Goal: Communication & Community: Participate in discussion

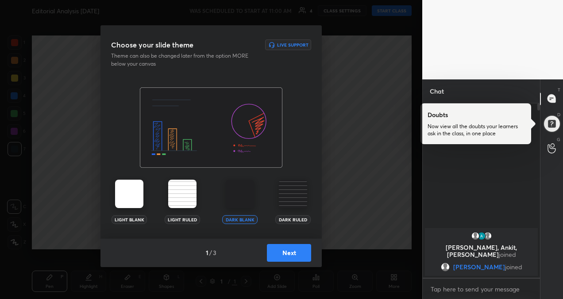
click at [129, 194] on img at bounding box center [129, 193] width 28 height 28
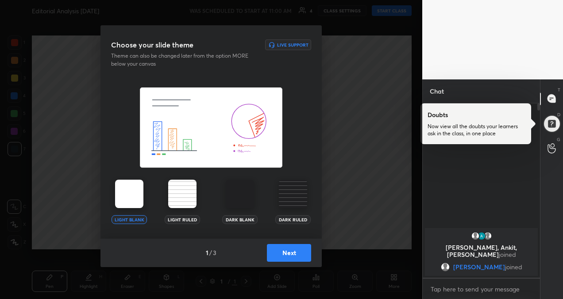
click at [276, 252] on button "Next" at bounding box center [289, 253] width 44 height 18
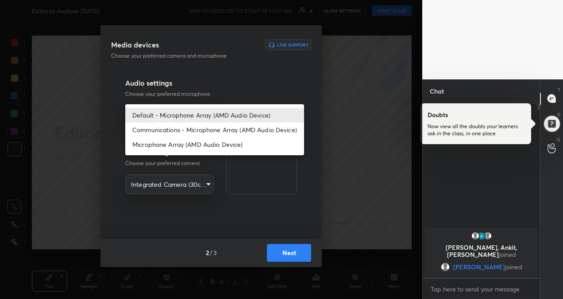
click at [207, 116] on body "1 2 3 4 5 6 7 R O A L C X Z Erase all C X Z Editorial Analysis [DATE] WAS SCHED…" at bounding box center [281, 149] width 563 height 299
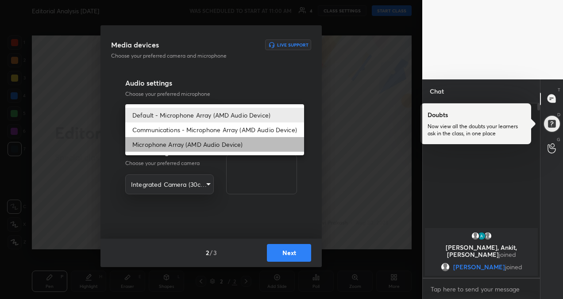
click at [211, 143] on li "Microphone Array (AMD Audio Device)" at bounding box center [214, 144] width 179 height 15
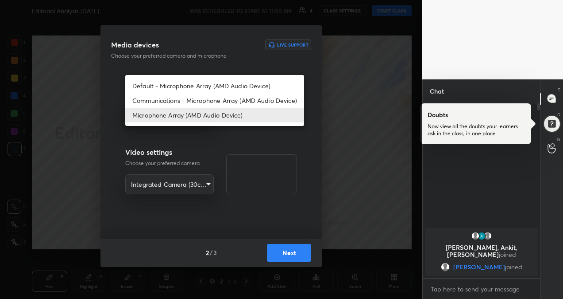
click at [209, 117] on body "1 2 3 4 5 6 7 R O A L C X Z Erase all C X Z Editorial Analysis [DATE] WAS SCHED…" at bounding box center [281, 149] width 563 height 299
click at [232, 81] on li "Default - Microphone Array (AMD Audio Device)" at bounding box center [214, 85] width 179 height 15
type input "default"
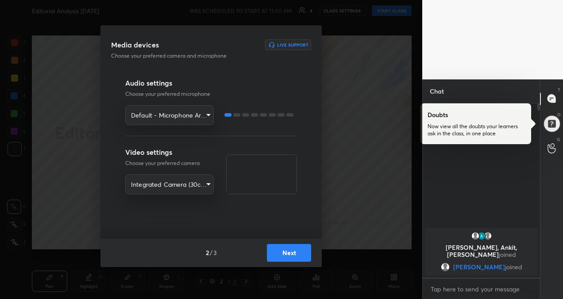
click at [276, 252] on button "Next" at bounding box center [289, 253] width 44 height 18
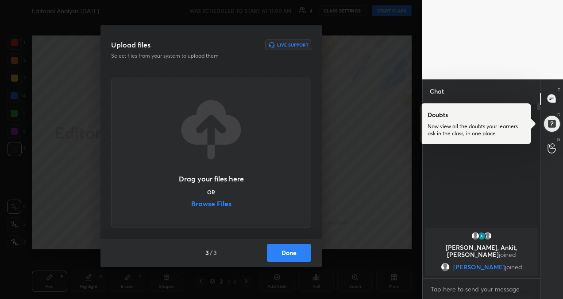
click at [222, 204] on label "Browse Files" at bounding box center [211, 204] width 40 height 9
click at [191, 204] on input "Browse Files" at bounding box center [191, 204] width 0 height 9
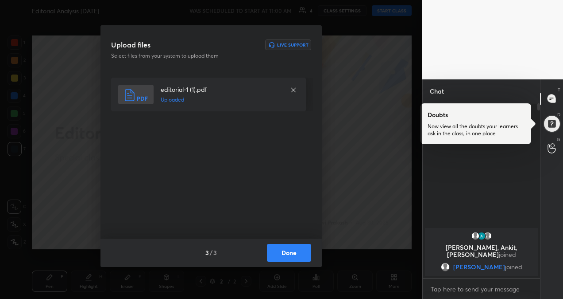
click at [284, 252] on button "Done" at bounding box center [289, 253] width 44 height 18
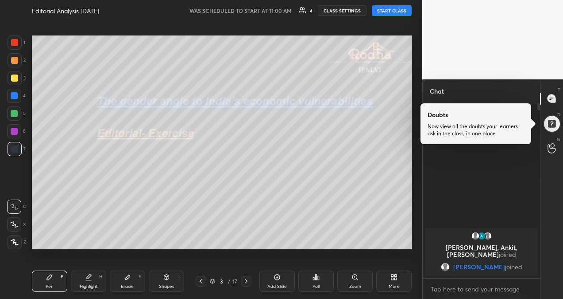
click at [551, 100] on icon at bounding box center [550, 100] width 1 height 0
click at [555, 126] on div at bounding box center [552, 124] width 18 height 18
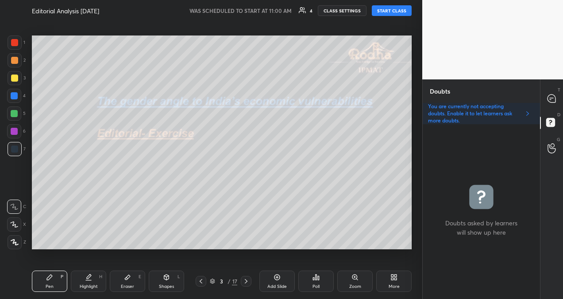
scroll to position [172, 115]
click at [551, 97] on icon at bounding box center [552, 98] width 8 height 8
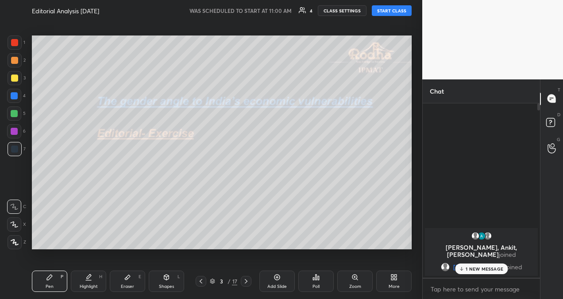
scroll to position [171, 115]
click at [481, 266] on p "1 NEW MESSAGE" at bounding box center [485, 268] width 38 height 5
click at [399, 11] on button "START CLASS" at bounding box center [392, 10] width 40 height 11
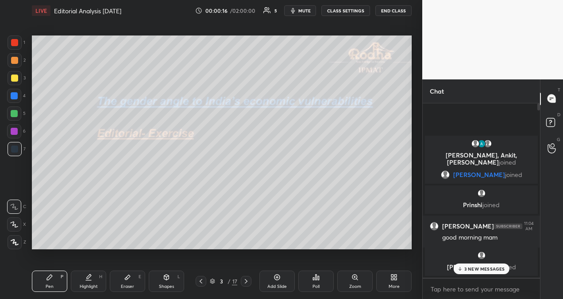
click at [493, 266] on p "3 NEW MESSAGES" at bounding box center [485, 268] width 41 height 5
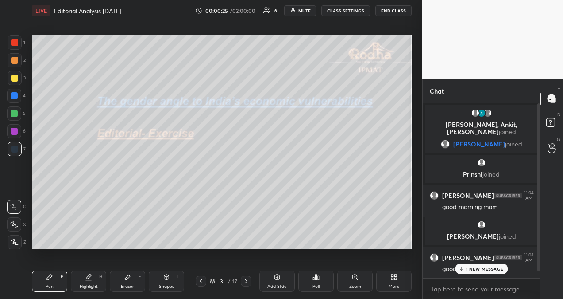
click at [488, 273] on div "good morning mam" at bounding box center [487, 268] width 91 height 9
click at [489, 264] on div "1 NEW MESSAGE" at bounding box center [481, 268] width 53 height 11
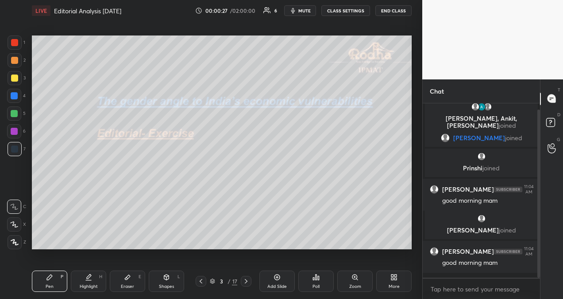
scroll to position [36, 0]
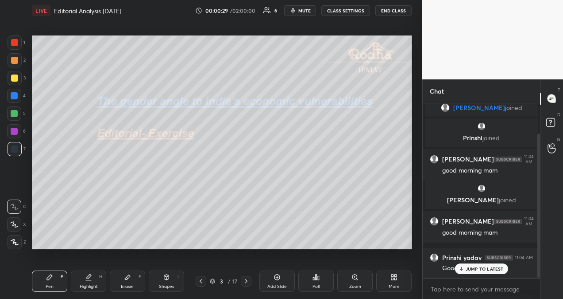
click at [483, 267] on p "JUMP TO LATEST" at bounding box center [485, 268] width 38 height 5
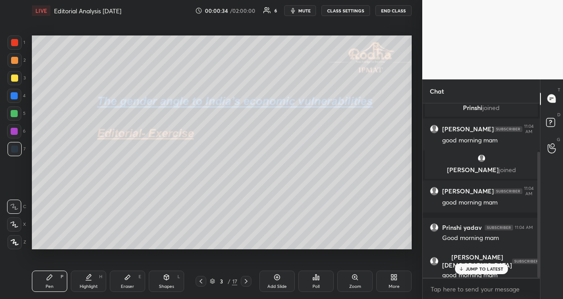
click at [477, 271] on p "JUMP TO LATEST" at bounding box center [485, 268] width 38 height 5
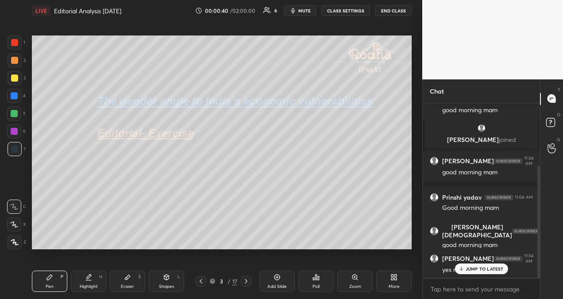
click at [481, 266] on p "JUMP TO LATEST" at bounding box center [485, 268] width 38 height 5
click at [15, 59] on div at bounding box center [14, 60] width 7 height 7
click at [13, 95] on div at bounding box center [14, 95] width 7 height 7
click at [14, 225] on icon at bounding box center [14, 224] width 8 height 6
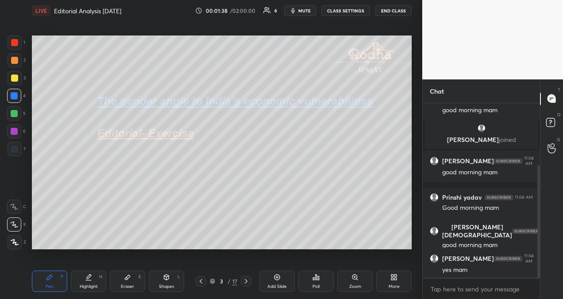
scroll to position [142, 0]
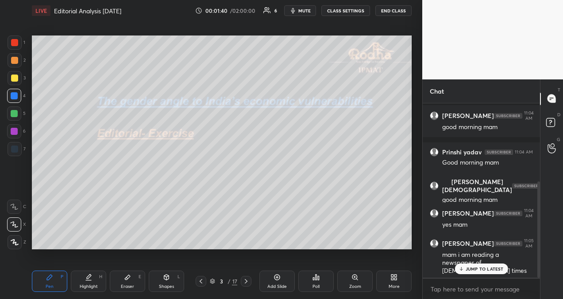
click at [491, 267] on p "JUMP TO LATEST" at bounding box center [485, 268] width 38 height 5
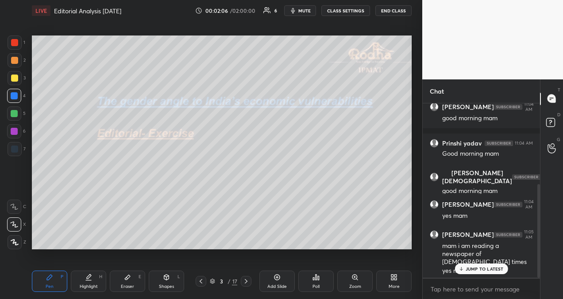
scroll to position [188, 0]
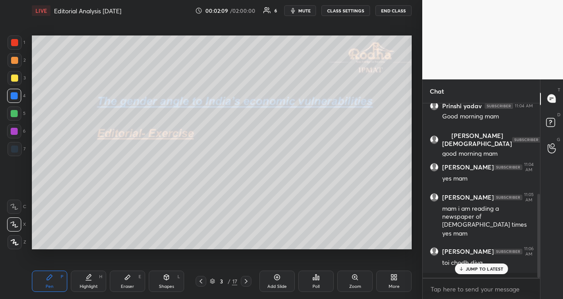
click at [481, 266] on p "JUMP TO LATEST" at bounding box center [485, 268] width 38 height 5
click at [247, 282] on icon at bounding box center [246, 280] width 7 height 7
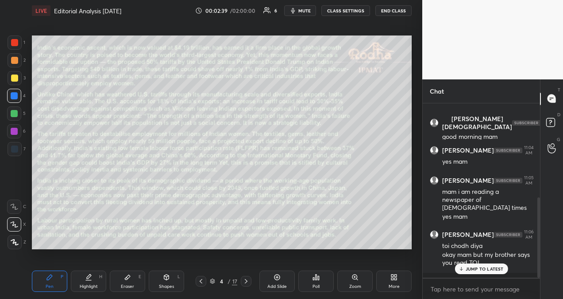
click at [489, 271] on p "JUMP TO LATEST" at bounding box center [485, 268] width 38 height 5
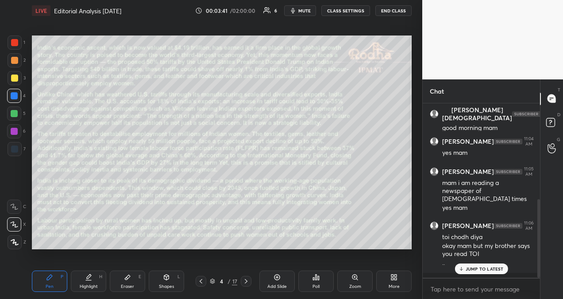
click at [489, 267] on p "JUMP TO LATEST" at bounding box center [485, 268] width 38 height 5
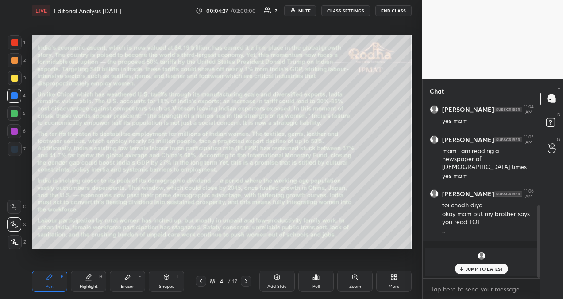
click at [490, 266] on p "JUMP TO LATEST" at bounding box center [485, 268] width 38 height 5
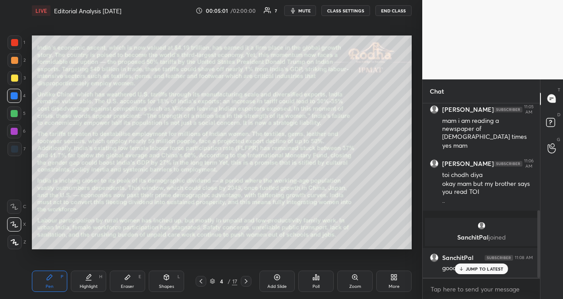
click at [480, 269] on p "JUMP TO LATEST" at bounding box center [485, 268] width 38 height 5
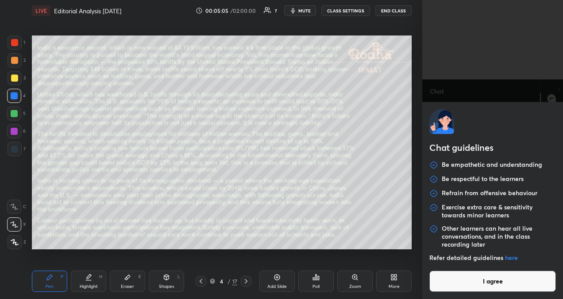
click at [466, 290] on body "1 2 3 4 5 6 7 R O A L C X Z Erase all C X Z LIVE Editorial Analysis [DATE] 00:0…" at bounding box center [281, 149] width 563 height 299
click at [477, 280] on button "I agree" at bounding box center [493, 280] width 127 height 21
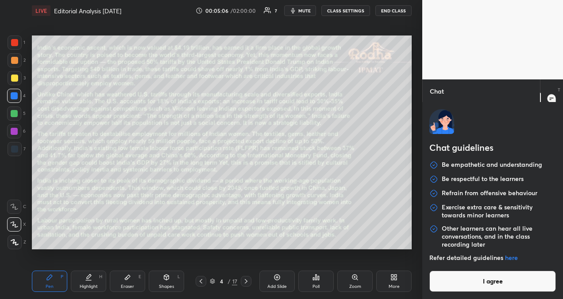
type textarea "x"
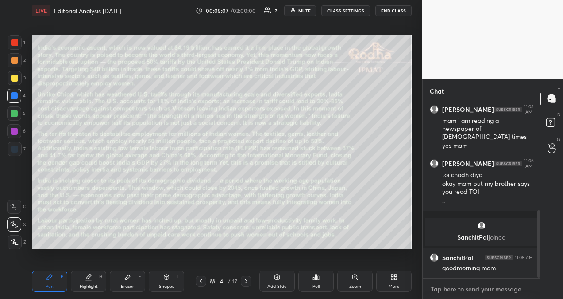
type textarea "h"
type textarea "x"
type textarea "hi"
type textarea "x"
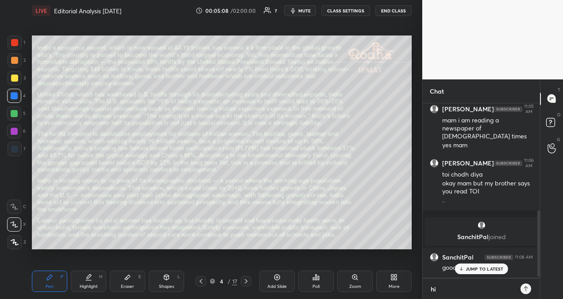
scroll to position [275, 0]
type textarea "hi"
type textarea "x"
type textarea "hi s"
type textarea "x"
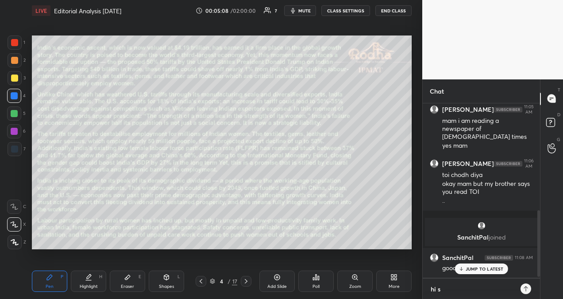
type textarea "hi sa"
type textarea "x"
type textarea "hi san"
type textarea "x"
type textarea "hi sanc"
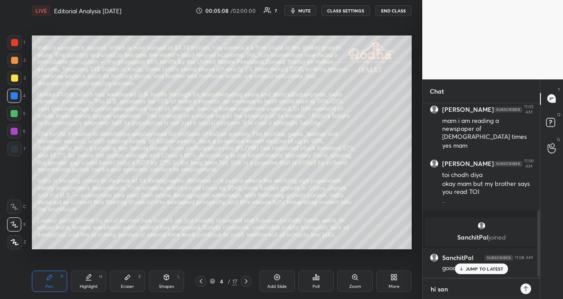
type textarea "x"
type textarea "hi sanch"
type textarea "x"
type textarea "hi sanchi"
type textarea "x"
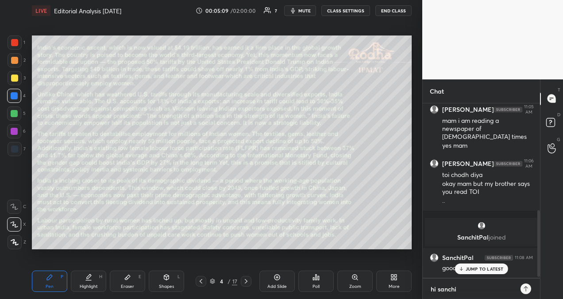
type textarea "hi [PERSON_NAME]"
type textarea "x"
type textarea "hi [PERSON_NAME]"
click at [527, 288] on icon at bounding box center [526, 288] width 7 height 7
type textarea "x"
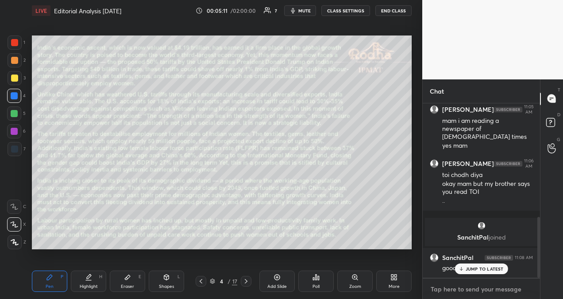
scroll to position [325, 0]
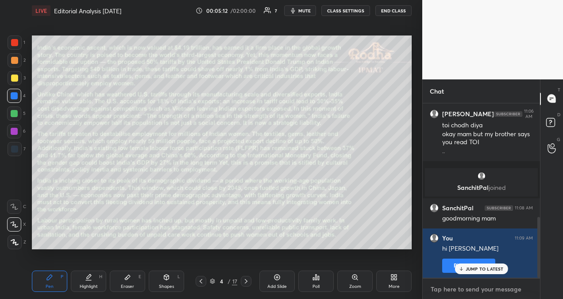
type textarea "y"
type textarea "x"
type textarea "yo"
type textarea "x"
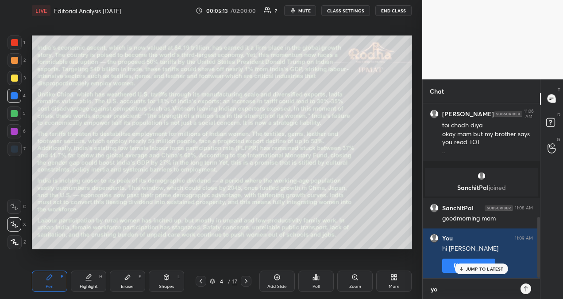
type textarea "you"
type textarea "x"
type textarea "you"
type textarea "x"
type textarea "you c"
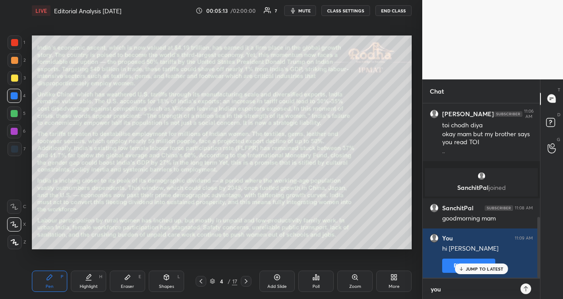
type textarea "x"
type textarea "you ca"
type textarea "x"
type textarea "you can"
type textarea "x"
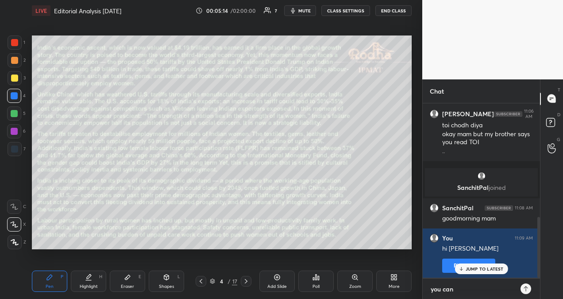
type textarea "you can"
type textarea "x"
type textarea "you can s"
type textarea "x"
type textarea "you can st"
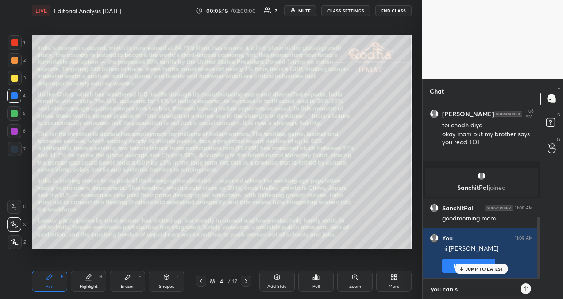
type textarea "x"
type textarea "you can sta"
type textarea "x"
type textarea "you can star"
type textarea "x"
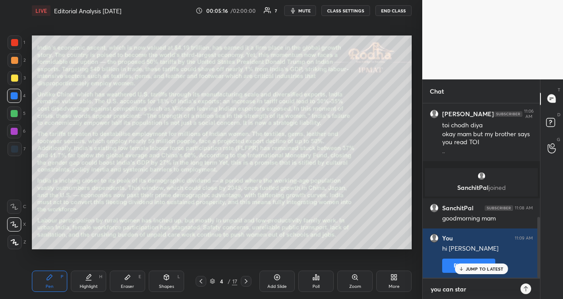
type textarea "you can start"
type textarea "x"
type textarea "you can start"
type textarea "x"
type textarea "you can start r"
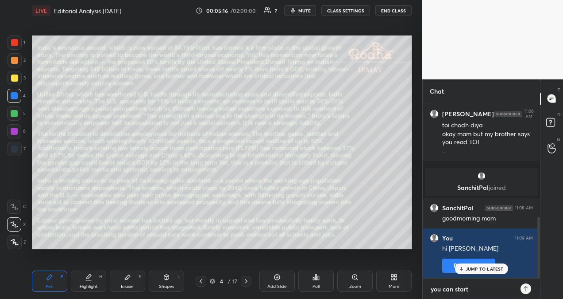
type textarea "x"
type textarea "you can start re"
type textarea "x"
type textarea "you can start rea"
type textarea "x"
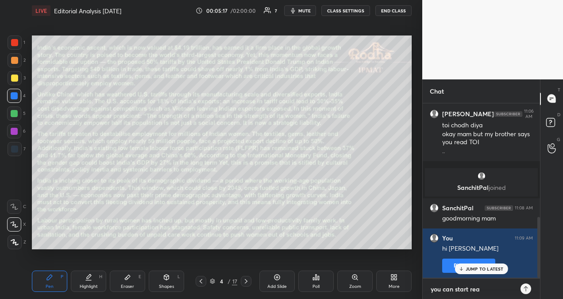
type textarea "you can start read"
type textarea "x"
type textarea "you can start readi"
type textarea "x"
type textarea "you can start readin"
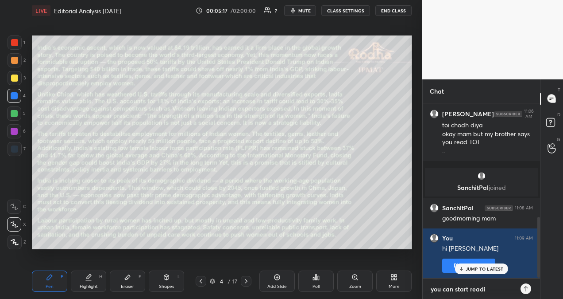
type textarea "x"
type textarea "you can start reading"
type textarea "x"
type textarea "you can start reading"
type textarea "x"
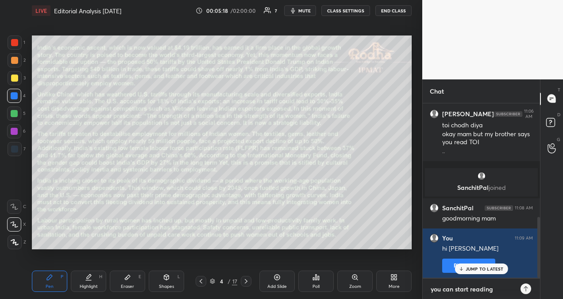
type textarea "you can start reading t"
type textarea "x"
type textarea "you can start reading th"
type textarea "x"
type textarea "you can start reading the"
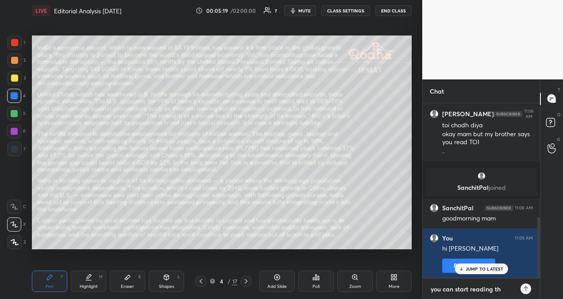
type textarea "x"
type textarea "you can start reading the"
type textarea "x"
type textarea "you can start reading the p"
type textarea "x"
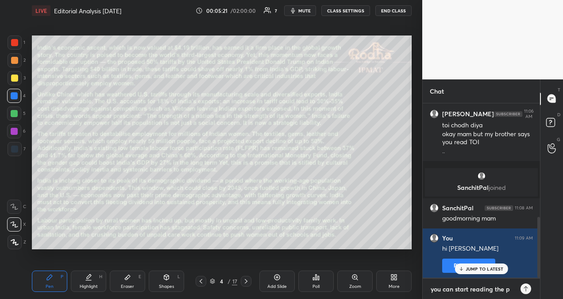
type textarea "you can start reading the pa"
type textarea "x"
type textarea "you can start reading the pas"
type textarea "x"
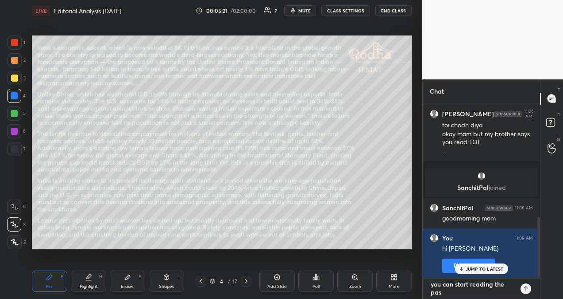
type textarea "you can start reading the pass"
type textarea "x"
type textarea "you can start reading the passa"
type textarea "x"
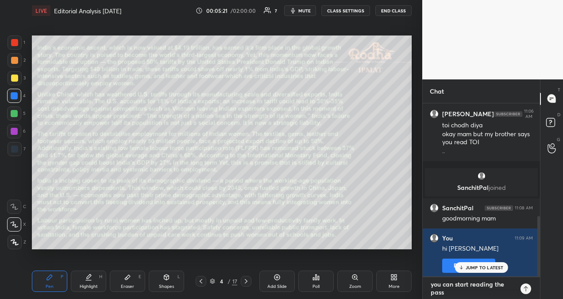
scroll to position [3, 3]
type textarea "you can start reading the passag"
type textarea "x"
type textarea "you can start reading the passage"
type textarea "x"
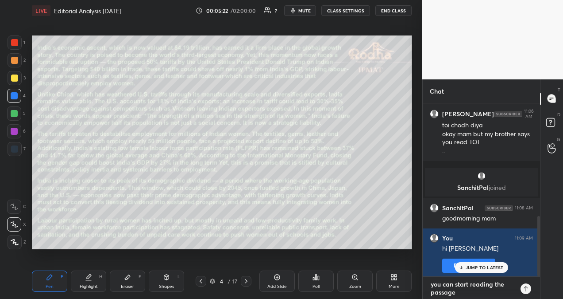
type textarea "you can start reading the passage"
click at [526, 288] on icon at bounding box center [526, 288] width 4 height 5
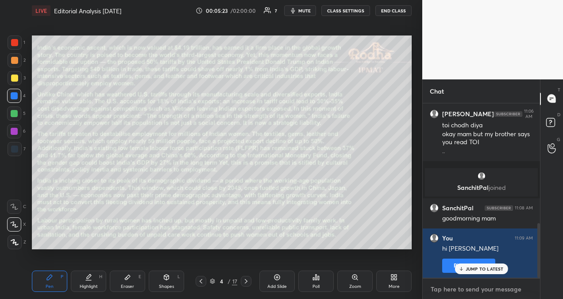
scroll to position [383, 0]
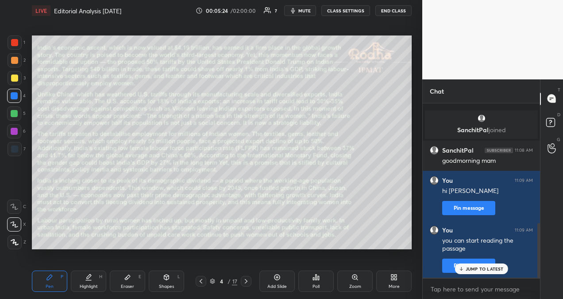
click at [491, 269] on p "JUMP TO LATEST" at bounding box center [485, 268] width 38 height 5
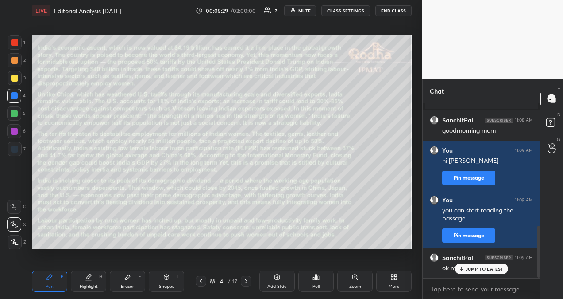
click at [489, 270] on p "JUMP TO LATEST" at bounding box center [485, 268] width 38 height 5
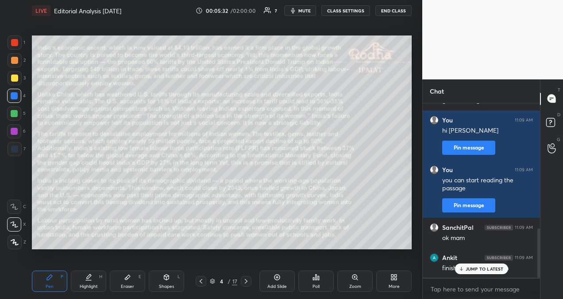
click at [488, 267] on p "JUMP TO LATEST" at bounding box center [485, 268] width 38 height 5
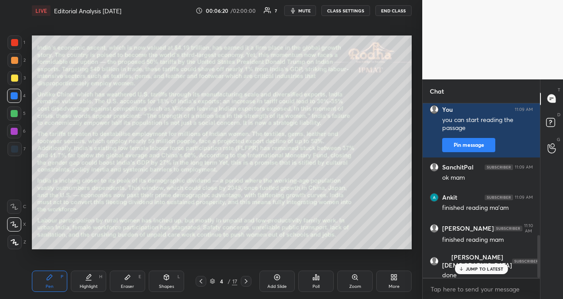
scroll to position [540, 0]
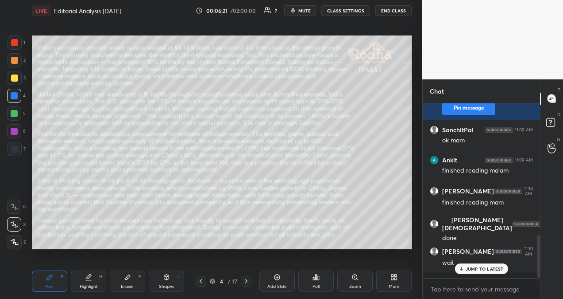
click at [484, 268] on p "JUMP TO LATEST" at bounding box center [485, 268] width 38 height 5
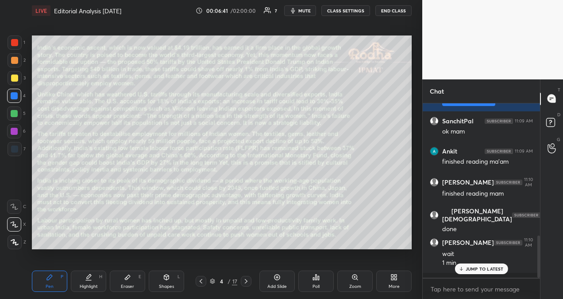
click at [484, 268] on p "JUMP TO LATEST" at bounding box center [485, 268] width 38 height 5
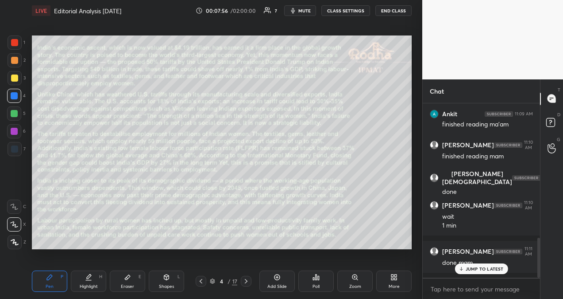
click at [494, 270] on p "JUMP TO LATEST" at bounding box center [485, 268] width 38 height 5
click at [280, 280] on icon at bounding box center [277, 276] width 7 height 7
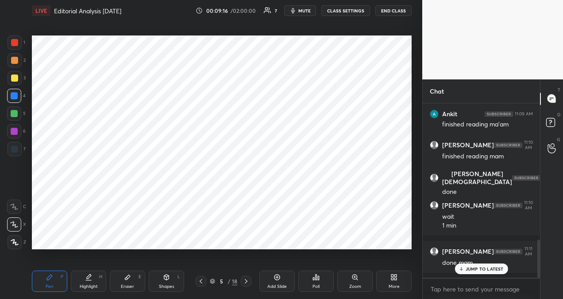
scroll to position [624, 0]
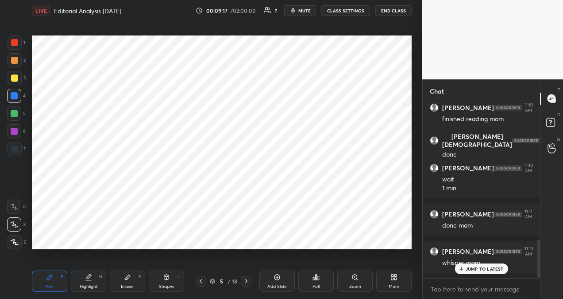
click at [483, 268] on p "JUMP TO LATEST" at bounding box center [485, 268] width 38 height 5
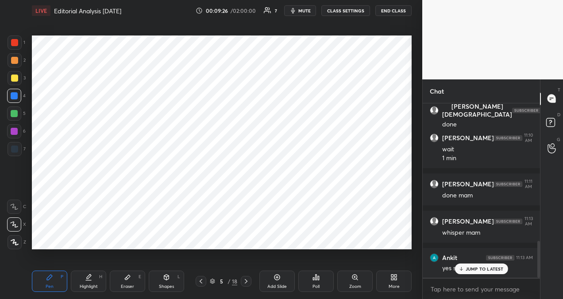
click at [484, 268] on p "JUMP TO LATEST" at bounding box center [485, 268] width 38 height 5
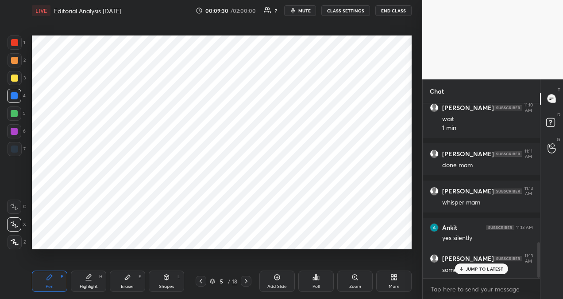
click at [485, 271] on p "JUMP TO LATEST" at bounding box center [485, 268] width 38 height 5
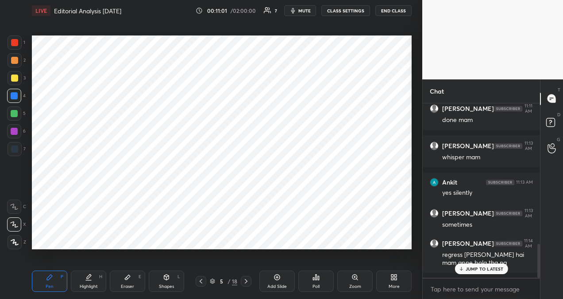
click at [489, 277] on div at bounding box center [481, 277] width 117 height 0
click at [488, 267] on p "JUMP TO LATEST" at bounding box center [485, 268] width 38 height 5
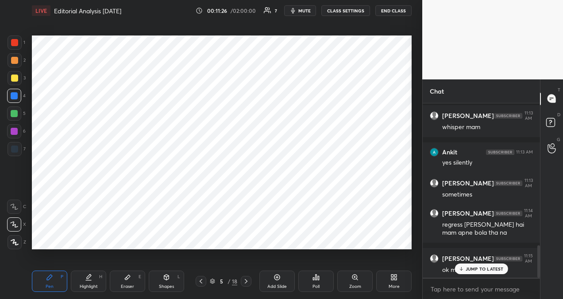
click at [483, 269] on p "JUMP TO LATEST" at bounding box center [485, 268] width 38 height 5
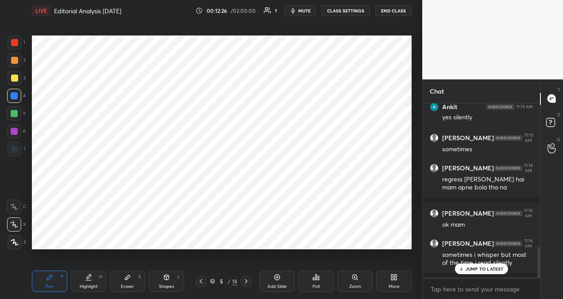
click at [489, 267] on p "JUMP TO LATEST" at bounding box center [485, 268] width 38 height 5
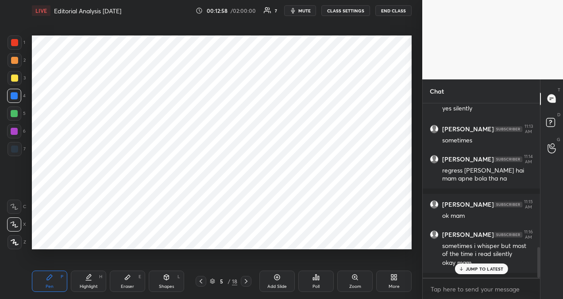
click at [201, 284] on icon at bounding box center [201, 280] width 7 height 7
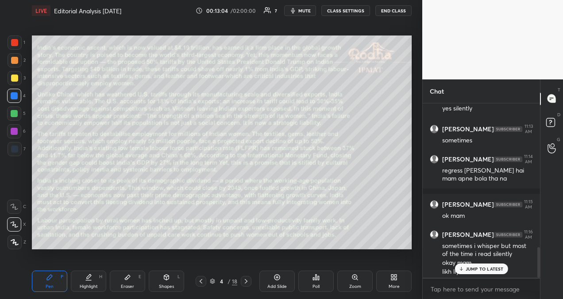
scroll to position [822, 0]
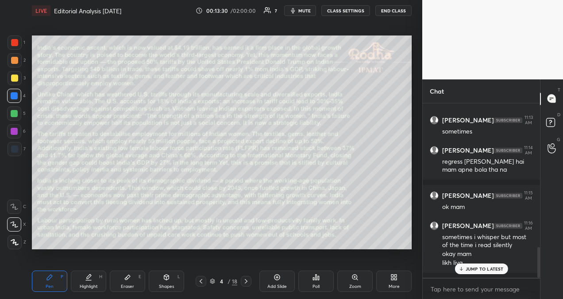
click at [247, 283] on icon at bounding box center [246, 280] width 7 height 7
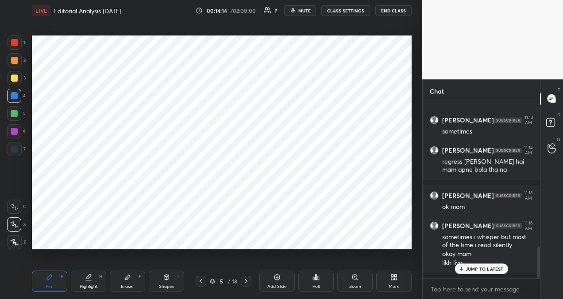
click at [490, 268] on p "JUMP TO LATEST" at bounding box center [485, 268] width 38 height 5
click at [203, 282] on icon at bounding box center [201, 280] width 7 height 7
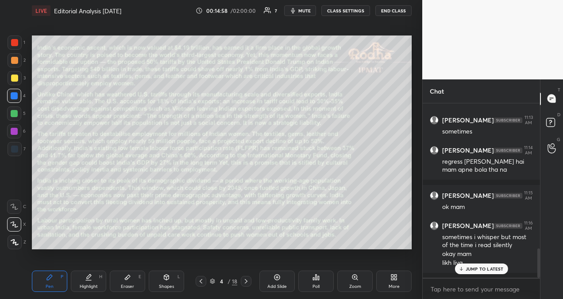
scroll to position [867, 0]
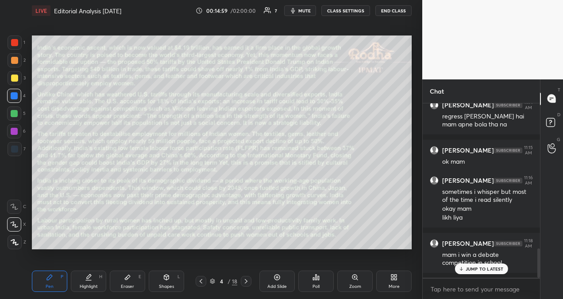
click at [482, 268] on p "JUMP TO LATEST" at bounding box center [485, 268] width 38 height 5
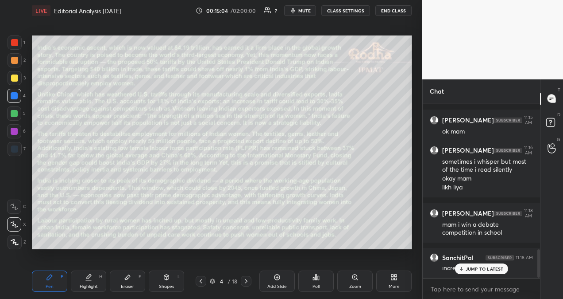
click at [480, 270] on p "JUMP TO LATEST" at bounding box center [485, 268] width 38 height 5
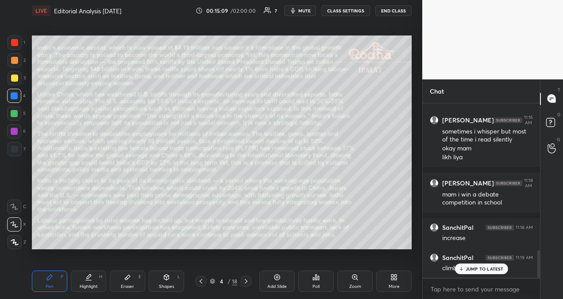
click at [481, 268] on p "JUMP TO LATEST" at bounding box center [485, 268] width 38 height 5
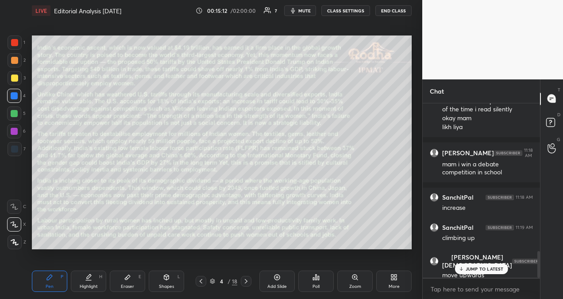
click at [278, 280] on div "Add Slide" at bounding box center [277, 280] width 35 height 21
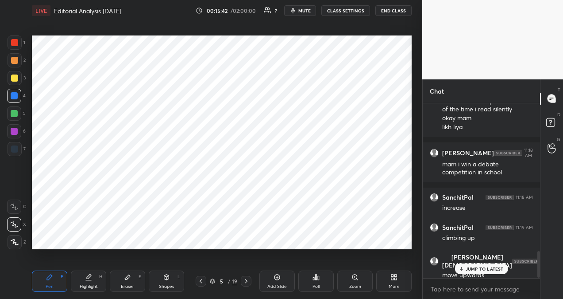
click at [489, 268] on p "JUMP TO LATEST" at bounding box center [485, 268] width 38 height 5
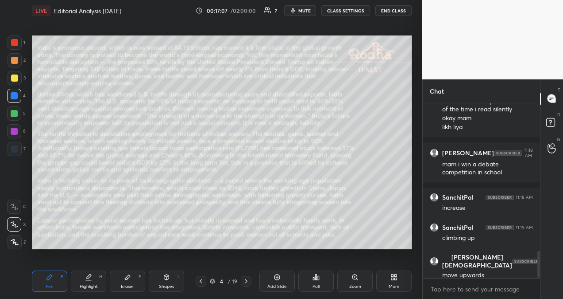
click at [274, 282] on div "Add Slide" at bounding box center [277, 280] width 35 height 21
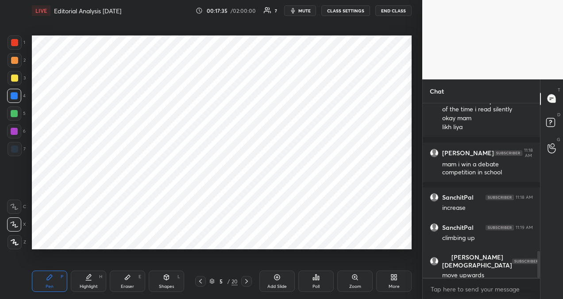
click at [204, 283] on div at bounding box center [200, 280] width 11 height 11
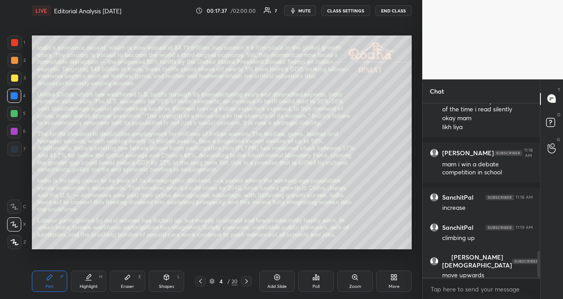
scroll to position [995, 0]
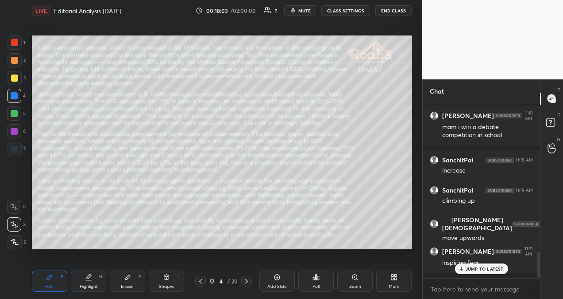
click at [489, 268] on p "JUMP TO LATEST" at bounding box center [485, 268] width 38 height 5
click at [280, 277] on icon at bounding box center [277, 276] width 7 height 7
click at [247, 283] on icon at bounding box center [246, 280] width 7 height 7
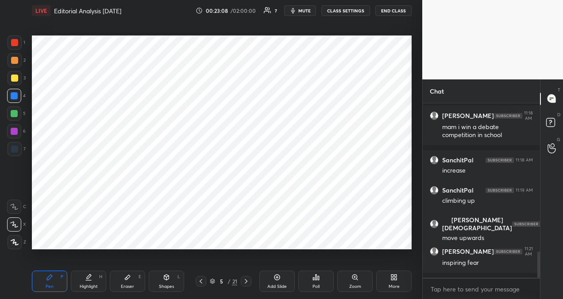
click at [247, 283] on icon at bounding box center [246, 280] width 7 height 7
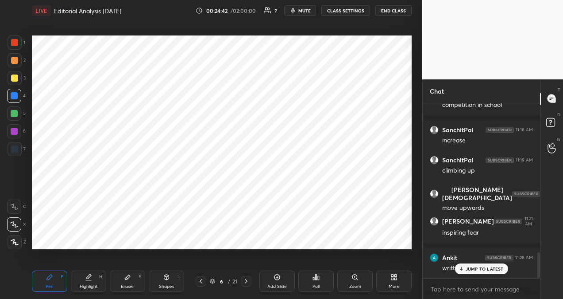
click at [489, 268] on p "JUMP TO LATEST" at bounding box center [485, 268] width 38 height 5
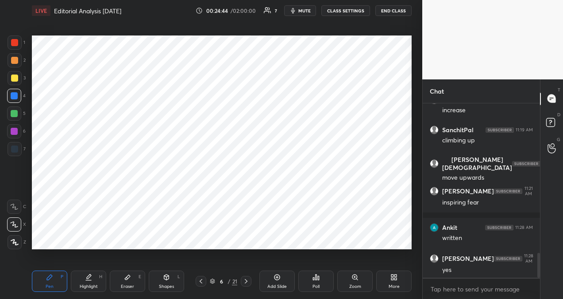
click at [205, 279] on div at bounding box center [201, 280] width 11 height 11
click at [201, 284] on div at bounding box center [201, 280] width 11 height 11
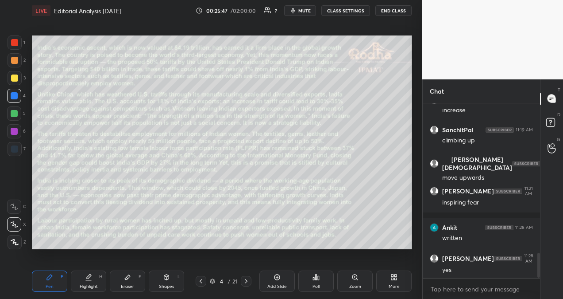
scroll to position [1092, 0]
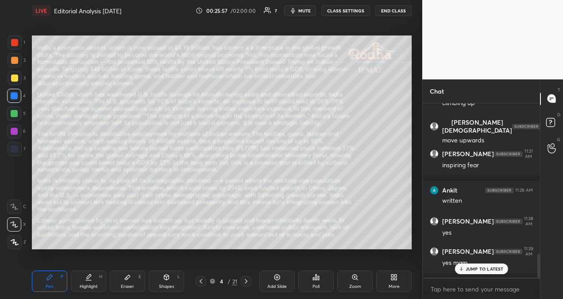
click at [485, 271] on p "JUMP TO LATEST" at bounding box center [485, 268] width 38 height 5
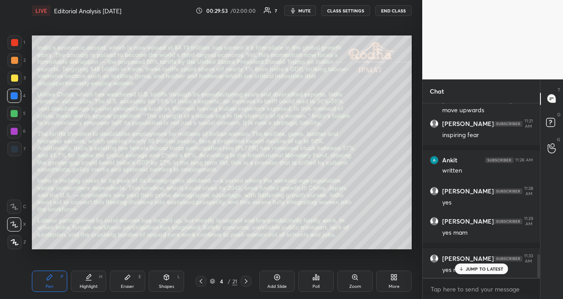
click at [477, 266] on p "JUMP TO LATEST" at bounding box center [485, 268] width 38 height 5
click at [277, 277] on icon at bounding box center [277, 276] width 3 height 3
click at [248, 280] on icon at bounding box center [246, 280] width 7 height 7
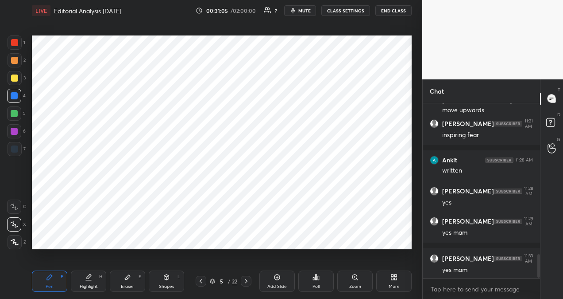
click at [249, 280] on icon at bounding box center [246, 280] width 7 height 7
click at [246, 280] on icon at bounding box center [246, 280] width 7 height 7
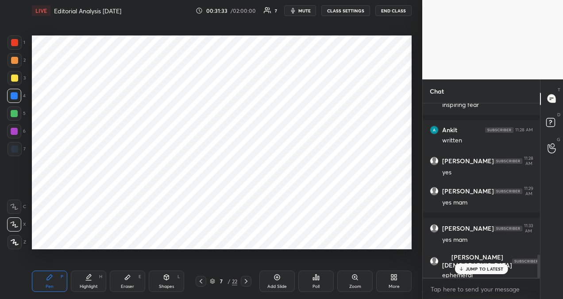
click at [477, 270] on p "JUMP TO LATEST" at bounding box center [485, 268] width 38 height 5
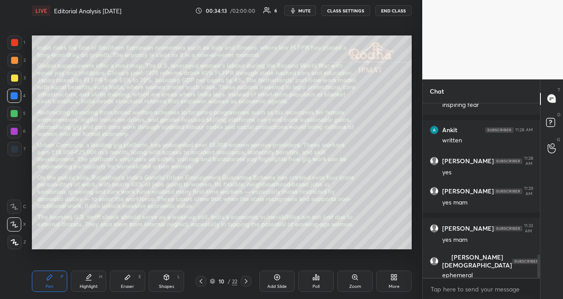
scroll to position [1190, 0]
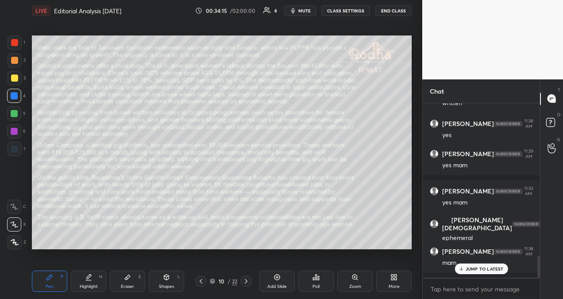
click at [486, 268] on p "JUMP TO LATEST" at bounding box center [485, 268] width 38 height 5
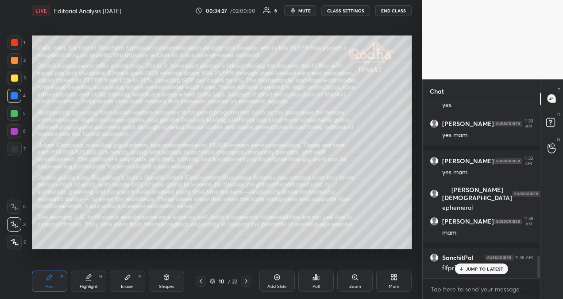
click at [485, 267] on p "JUMP TO LATEST" at bounding box center [485, 268] width 38 height 5
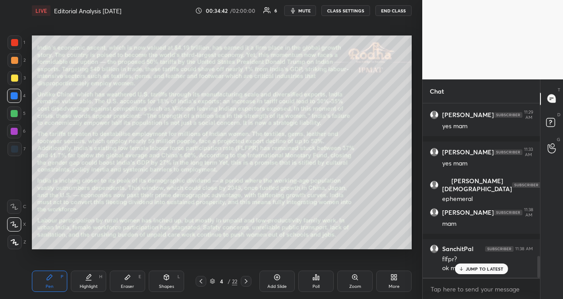
click at [488, 268] on p "JUMP TO LATEST" at bounding box center [485, 268] width 38 height 5
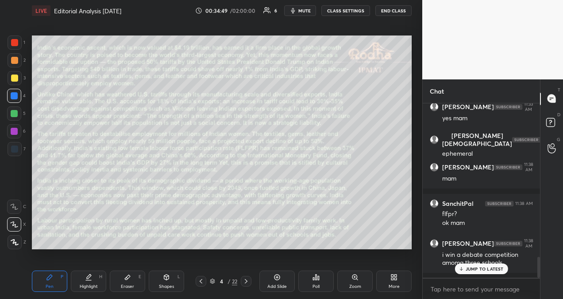
scroll to position [1304, 0]
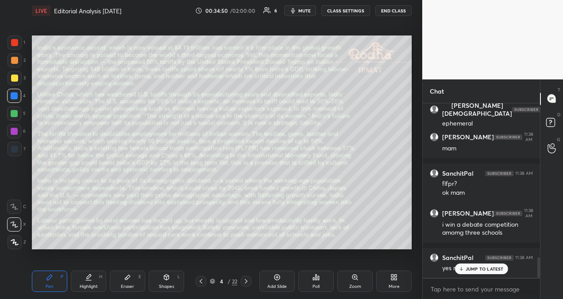
click at [490, 268] on p "JUMP TO LATEST" at bounding box center [485, 268] width 38 height 5
click at [310, 13] on span "mute" at bounding box center [305, 11] width 12 height 6
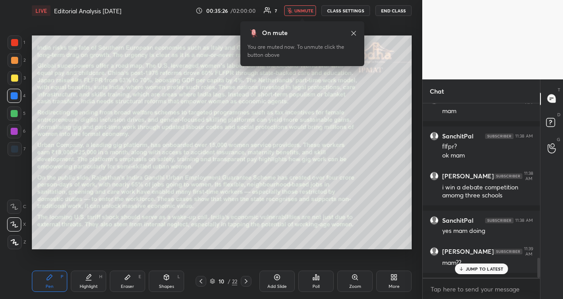
click at [480, 267] on p "JUMP TO LATEST" at bounding box center [485, 268] width 38 height 5
click at [310, 9] on span "unmute" at bounding box center [304, 11] width 19 height 6
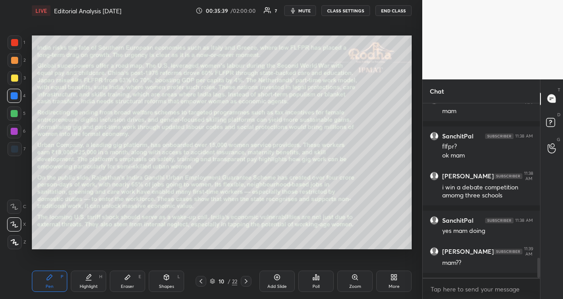
scroll to position [1350, 0]
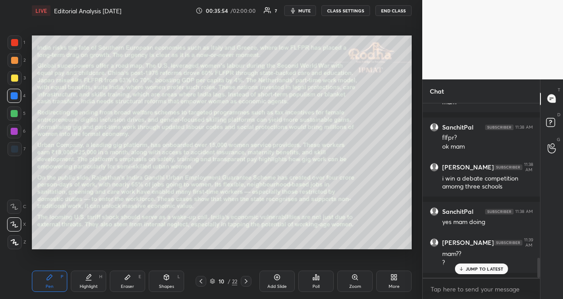
click at [490, 268] on p "JUMP TO LATEST" at bounding box center [485, 268] width 38 height 5
click at [499, 270] on p "JUMP TO LATEST" at bounding box center [485, 268] width 38 height 5
type textarea "x"
click at [466, 286] on textarea at bounding box center [481, 289] width 103 height 14
type textarea "c"
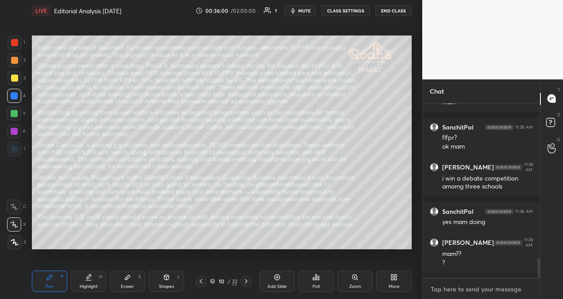
type textarea "x"
type textarea "co"
type textarea "x"
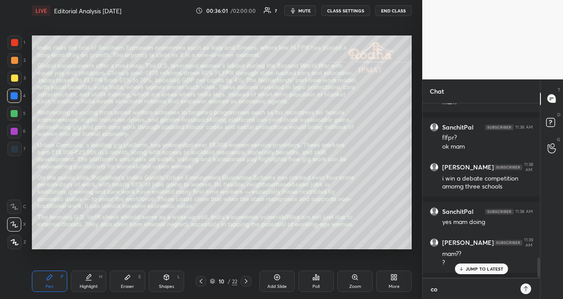
type textarea "con"
type textarea "x"
type textarea "cong"
type textarea "x"
type textarea "congr"
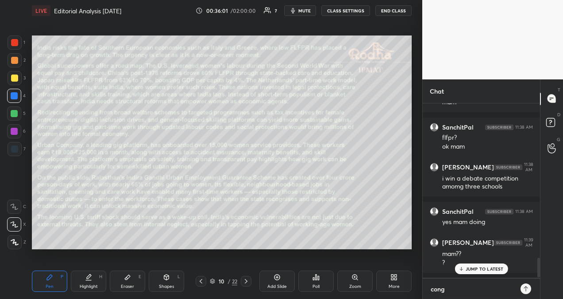
type textarea "x"
type textarea "congra"
type textarea "x"
type textarea "congrat"
type textarea "x"
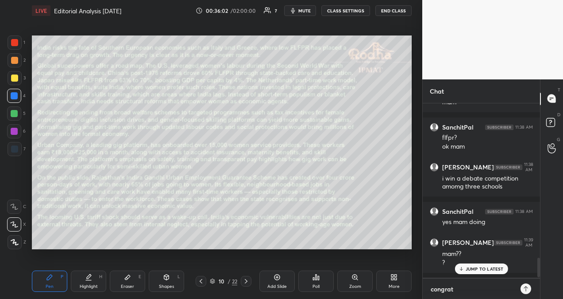
type textarea "congrats"
type textarea "x"
type textarea "congrats"
type textarea "x"
type textarea "congrats d"
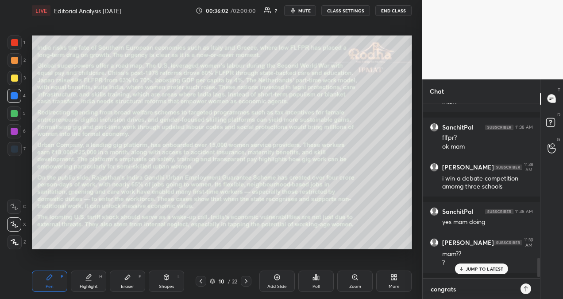
type textarea "x"
type textarea "congrats de"
type textarea "x"
type textarea "congrats dee"
type textarea "x"
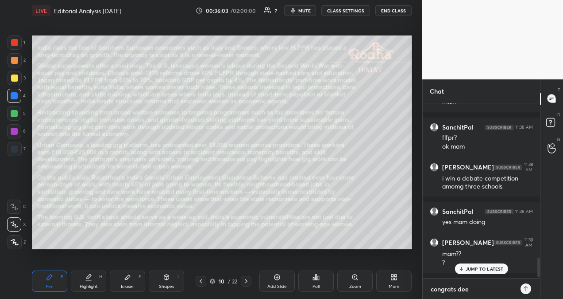
type textarea "congrats deep"
type textarea "x"
type textarea "congrats deepe"
type textarea "x"
type textarea "congrats deepes"
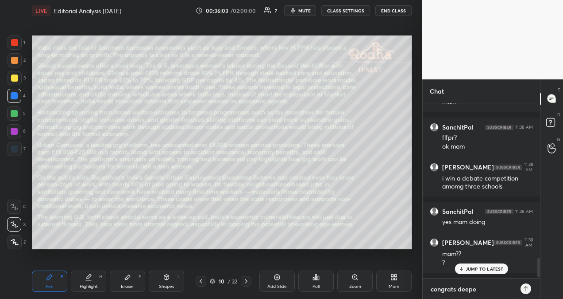
type textarea "x"
type textarea "congrats [PERSON_NAME]"
type textarea "x"
type textarea "congrats [PERSON_NAME]."
type textarea "x"
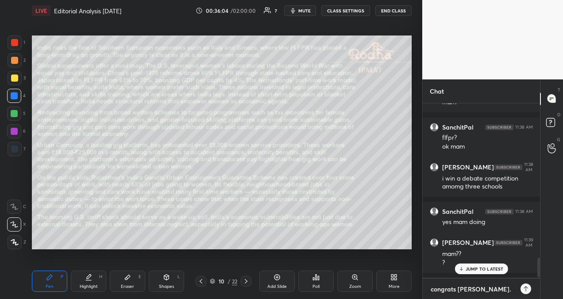
type textarea "congrats [PERSON_NAME].."
type textarea "x"
type textarea "congrats [PERSON_NAME]..."
type textarea "x"
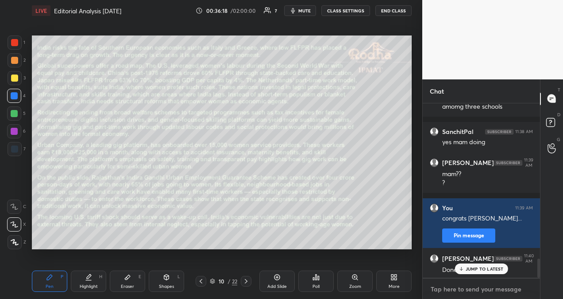
scroll to position [1467, 0]
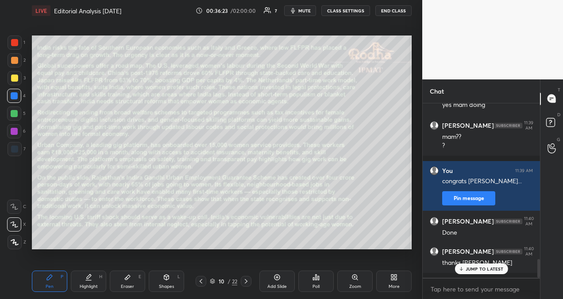
click at [489, 268] on p "JUMP TO LATEST" at bounding box center [485, 268] width 38 height 5
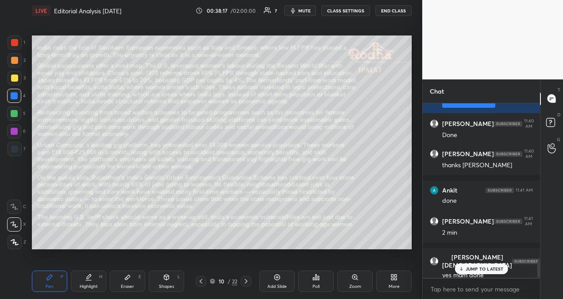
scroll to position [1601, 0]
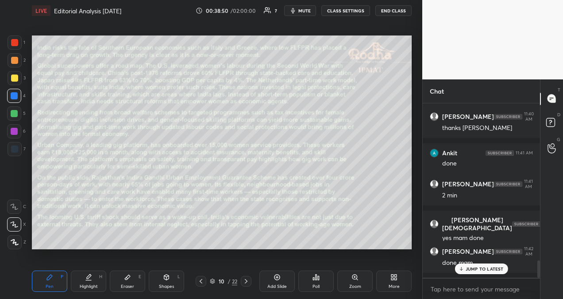
click at [481, 271] on p "JUMP TO LATEST" at bounding box center [485, 268] width 38 height 5
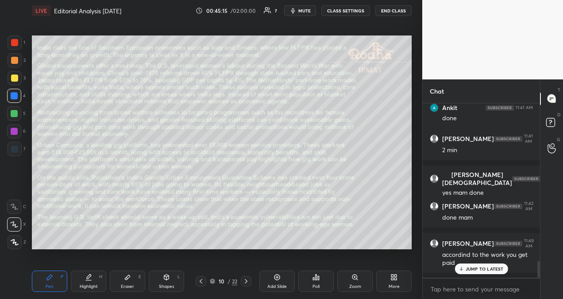
click at [496, 268] on p "JUMP TO LATEST" at bounding box center [485, 268] width 38 height 5
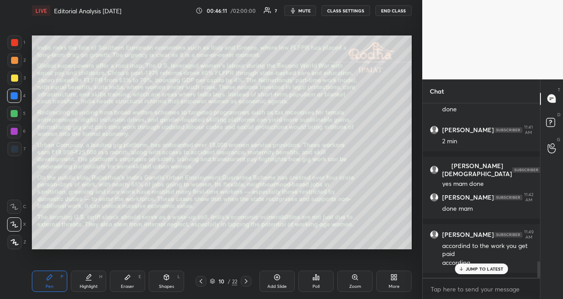
click at [485, 268] on p "JUMP TO LATEST" at bounding box center [485, 268] width 38 height 5
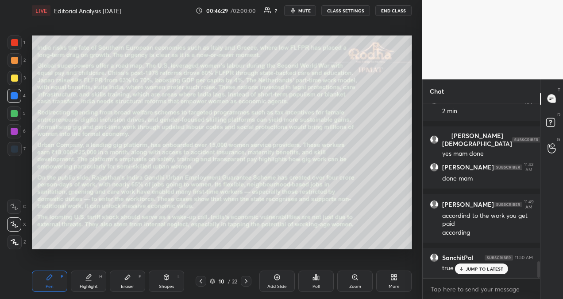
click at [480, 269] on p "JUMP TO LATEST" at bounding box center [485, 268] width 38 height 5
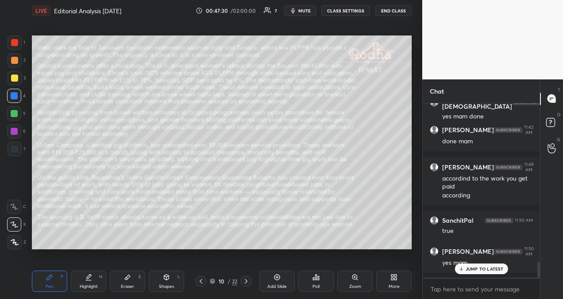
click at [479, 268] on p "JUMP TO LATEST" at bounding box center [485, 268] width 38 height 5
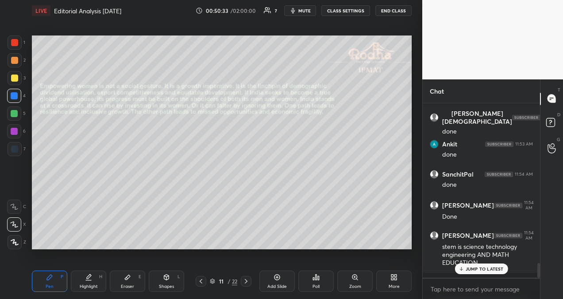
scroll to position [1905, 0]
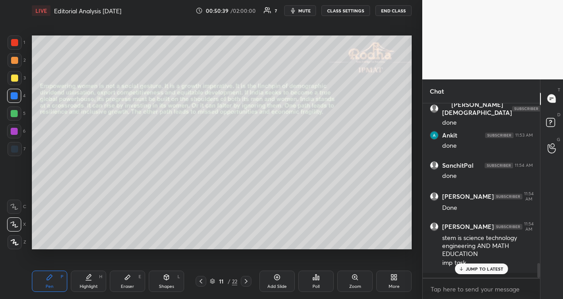
click at [482, 269] on p "JUMP TO LATEST" at bounding box center [485, 268] width 38 height 5
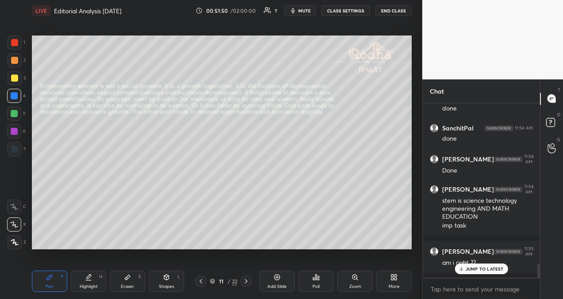
click at [474, 268] on p "JUMP TO LATEST" at bounding box center [485, 268] width 38 height 5
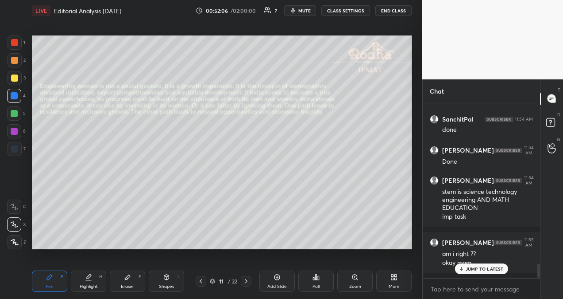
click at [475, 267] on p "JUMP TO LATEST" at bounding box center [485, 268] width 38 height 5
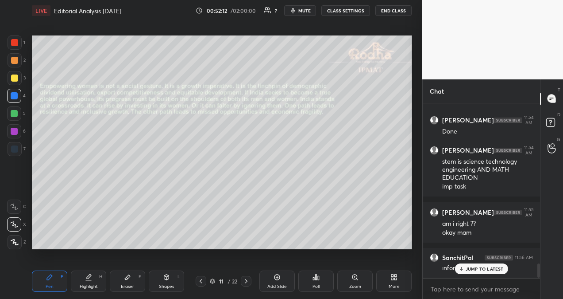
click at [482, 266] on p "JUMP TO LATEST" at bounding box center [485, 268] width 38 height 5
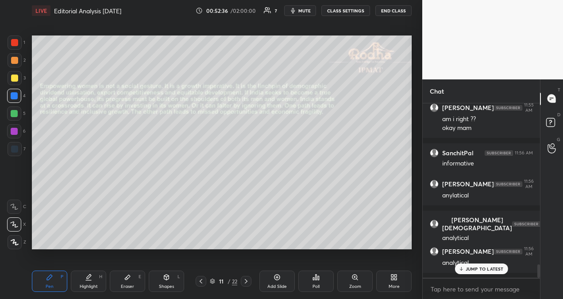
scroll to position [2095, 0]
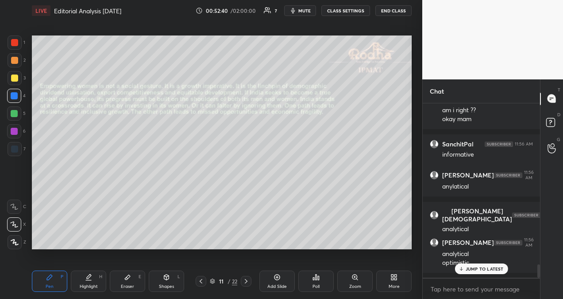
click at [484, 267] on p "JUMP TO LATEST" at bounding box center [485, 268] width 38 height 5
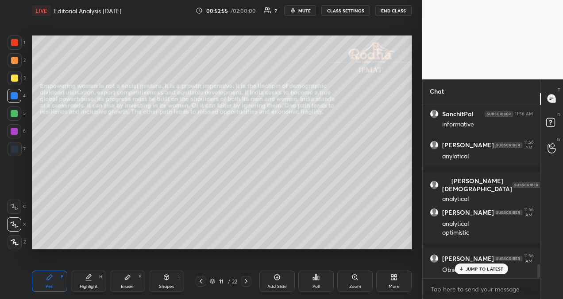
click at [493, 267] on p "JUMP TO LATEST" at bounding box center [485, 268] width 38 height 5
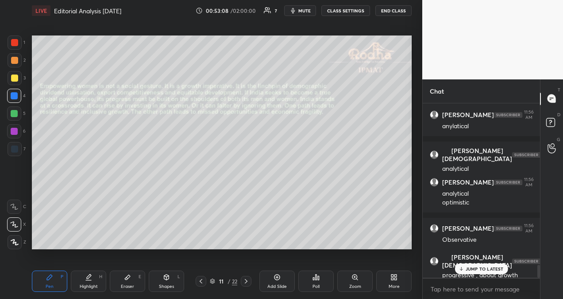
click at [479, 264] on div "JUMP TO LATEST" at bounding box center [481, 268] width 53 height 11
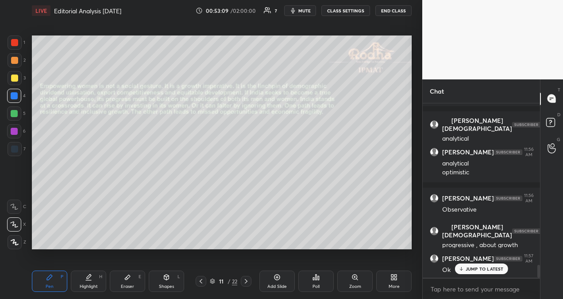
click at [478, 268] on p "JUMP TO LATEST" at bounding box center [485, 268] width 38 height 5
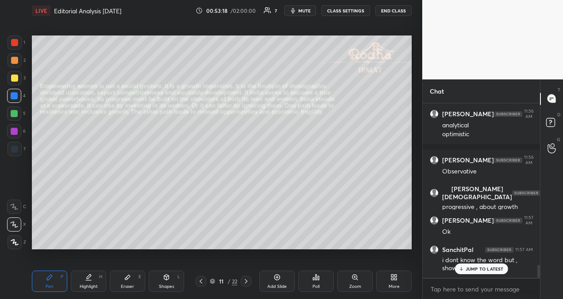
click at [491, 268] on p "JUMP TO LATEST" at bounding box center [485, 268] width 38 height 5
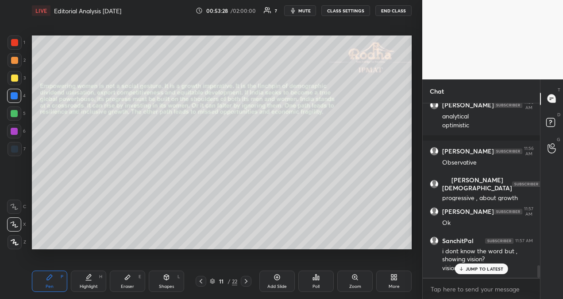
click at [500, 267] on p "JUMP TO LATEST" at bounding box center [485, 268] width 38 height 5
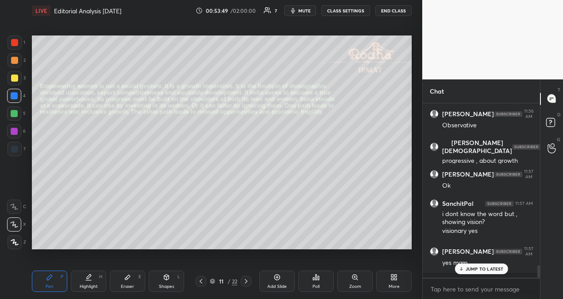
click at [488, 269] on p "JUMP TO LATEST" at bounding box center [485, 268] width 38 height 5
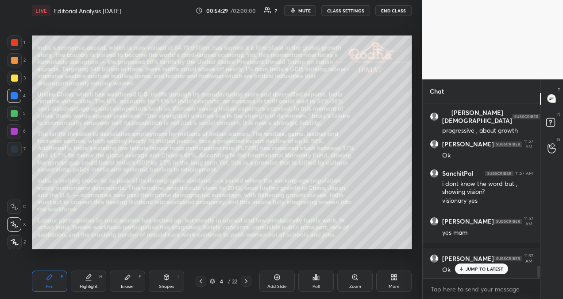
scroll to position [2337, 0]
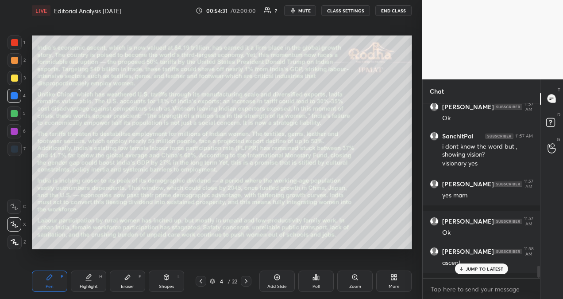
click at [495, 264] on div "JUMP TO LATEST" at bounding box center [481, 268] width 53 height 11
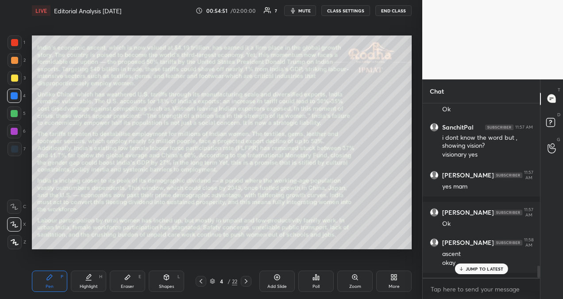
click at [128, 284] on div "Eraser" at bounding box center [127, 286] width 13 height 4
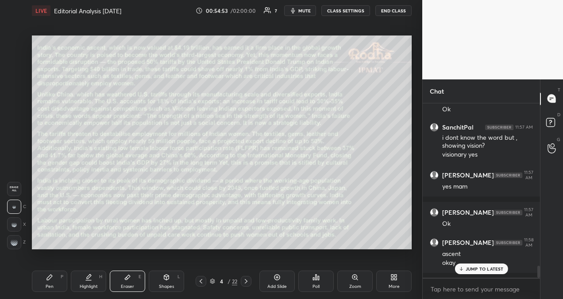
click at [11, 244] on rect at bounding box center [11, 244] width 1 height 1
click at [52, 281] on div "LIVE Editorial Analysis [DATE] 00:55:31 / 02:00:00 7 mute CLASS SETTINGS END CL…" at bounding box center [221, 149] width 387 height 299
click at [52, 281] on div "Pen P" at bounding box center [49, 280] width 35 height 21
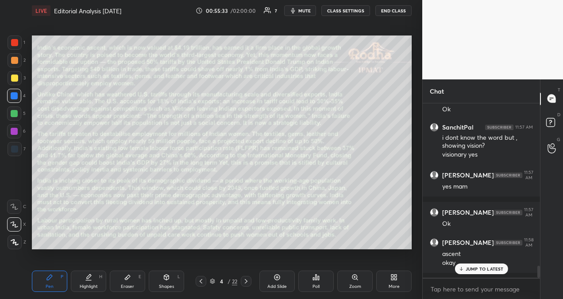
click at [17, 76] on div at bounding box center [14, 77] width 7 height 7
click at [467, 268] on p "JUMP TO LATEST" at bounding box center [485, 268] width 38 height 5
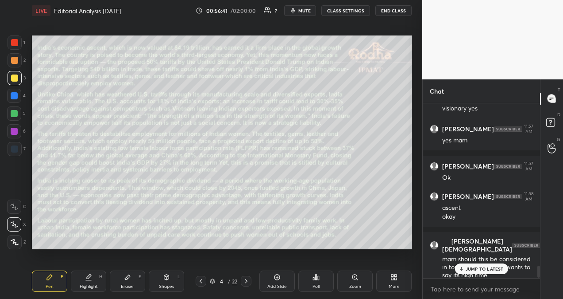
click at [470, 272] on div "JUMP TO LATEST" at bounding box center [481, 268] width 53 height 11
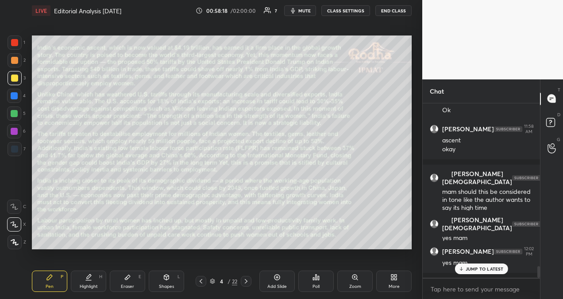
scroll to position [2468, 0]
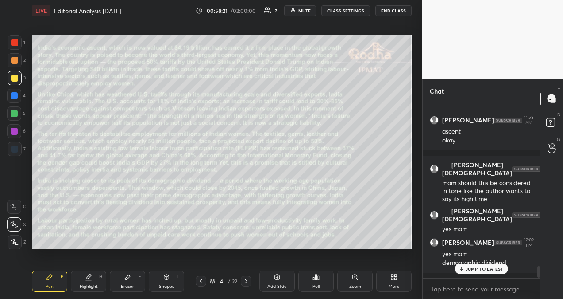
click at [497, 263] on div "JUMP TO LATEST" at bounding box center [481, 268] width 53 height 11
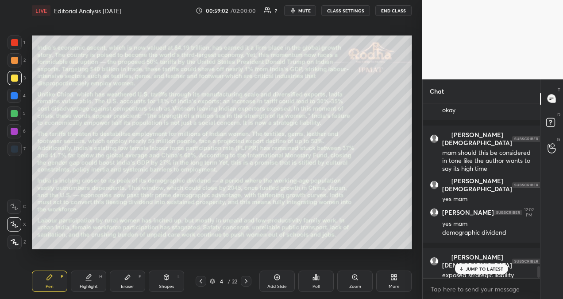
click at [485, 266] on p "JUMP TO LATEST" at bounding box center [485, 268] width 38 height 5
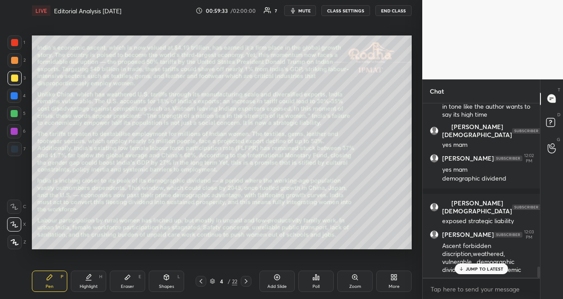
click at [490, 265] on div "JUMP TO LATEST" at bounding box center [481, 268] width 53 height 11
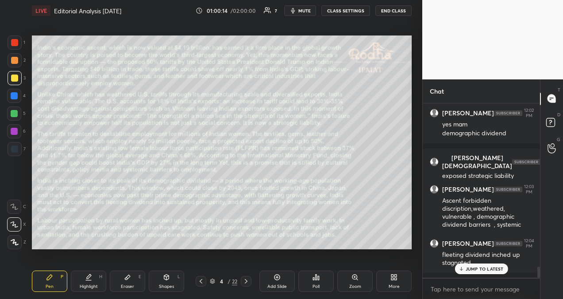
click at [485, 271] on p "JUMP TO LATEST" at bounding box center [485, 268] width 38 height 5
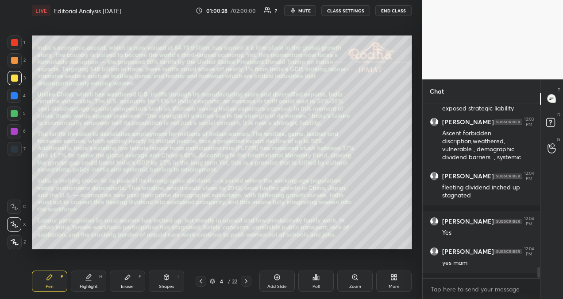
scroll to position [2695, 0]
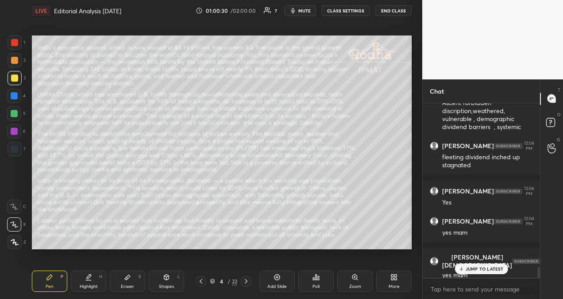
click at [485, 267] on p "JUMP TO LATEST" at bounding box center [485, 268] width 38 height 5
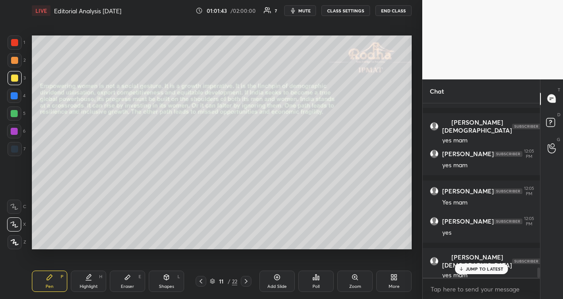
scroll to position [2859, 0]
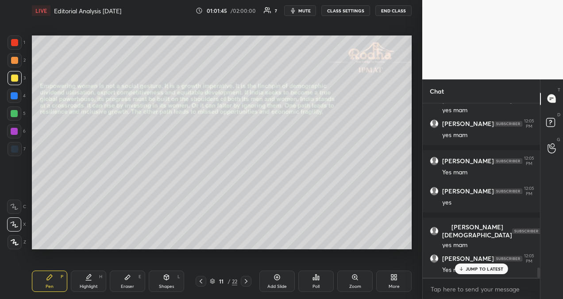
click at [482, 268] on p "JUMP TO LATEST" at bounding box center [485, 268] width 38 height 5
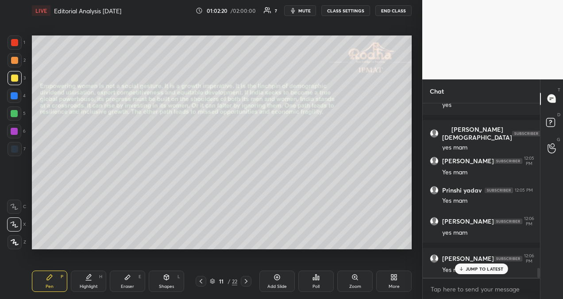
scroll to position [2995, 0]
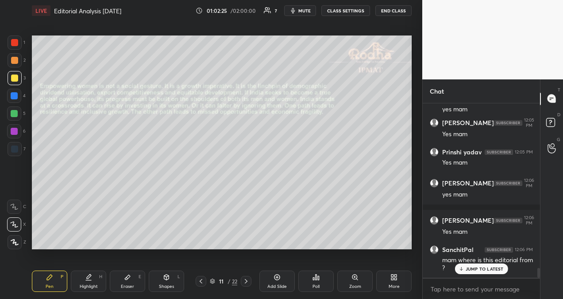
click at [495, 268] on p "JUMP TO LATEST" at bounding box center [485, 268] width 38 height 5
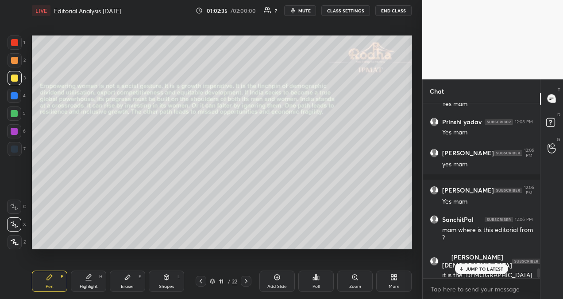
click at [479, 266] on p "JUMP TO LATEST" at bounding box center [485, 268] width 38 height 5
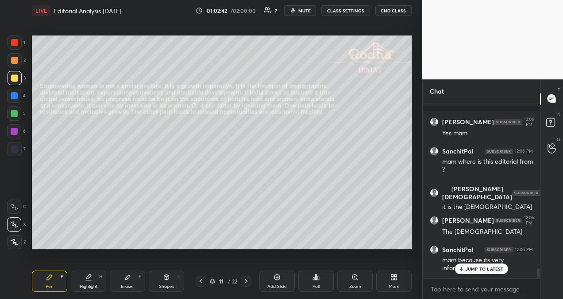
click at [489, 266] on p "JUMP TO LATEST" at bounding box center [485, 268] width 38 height 5
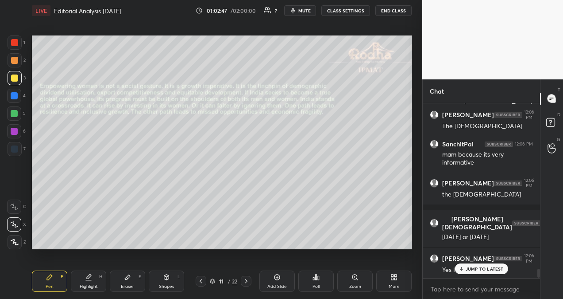
scroll to position [3229, 0]
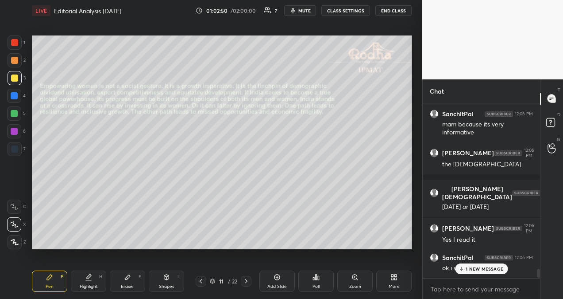
click at [482, 271] on p "1 NEW MESSAGE" at bounding box center [485, 268] width 38 height 5
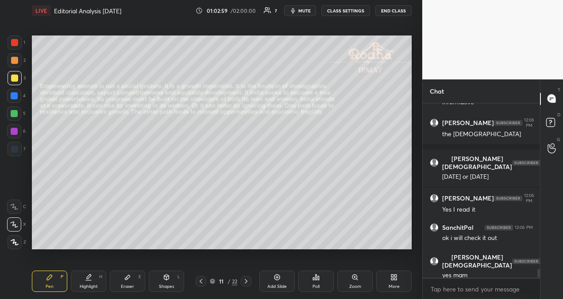
scroll to position [3296, 0]
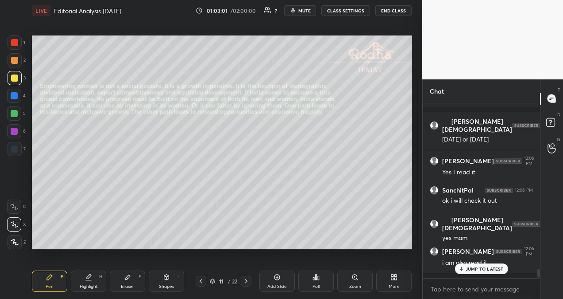
click at [476, 271] on p "JUMP TO LATEST" at bounding box center [485, 268] width 38 height 5
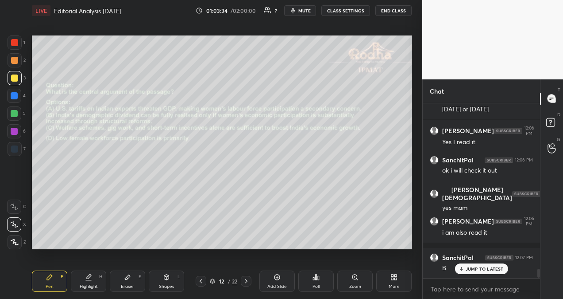
scroll to position [3356, 0]
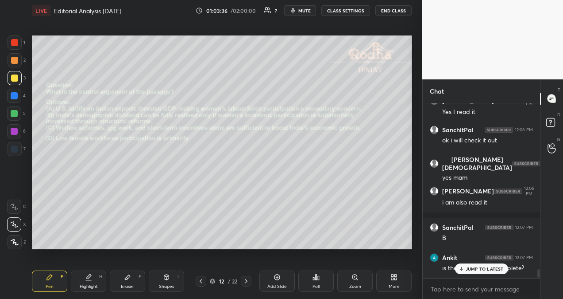
click at [474, 266] on p "JUMP TO LATEST" at bounding box center [485, 268] width 38 height 5
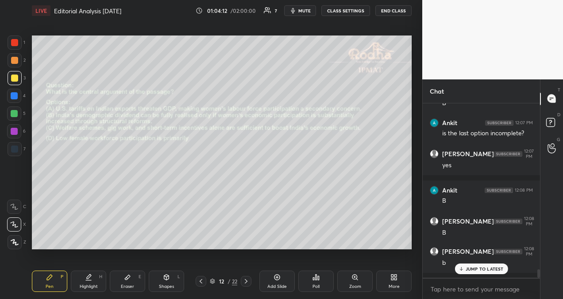
scroll to position [3521, 0]
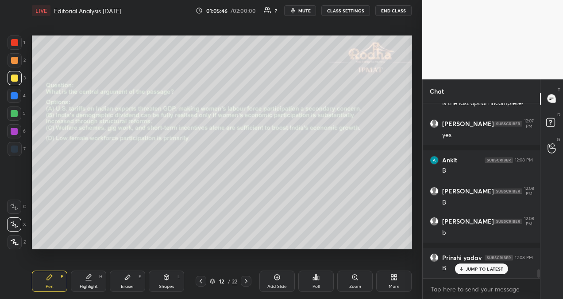
click at [274, 271] on div "Add Slide" at bounding box center [277, 280] width 35 height 21
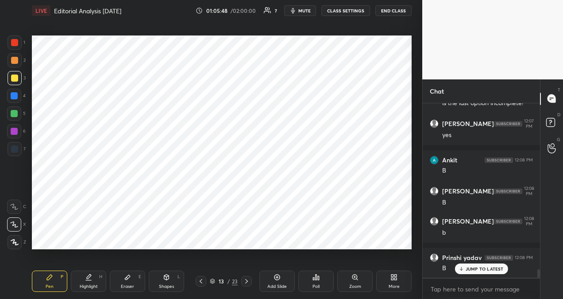
click at [13, 42] on div at bounding box center [14, 42] width 7 height 7
click at [488, 269] on p "JUMP TO LATEST" at bounding box center [485, 268] width 38 height 5
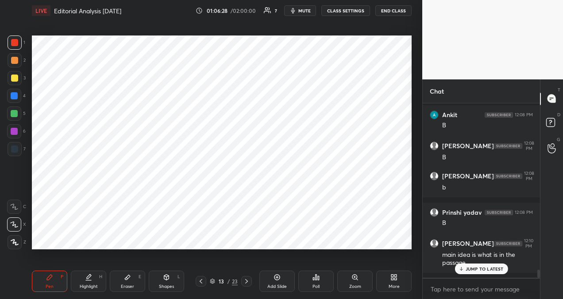
click at [484, 271] on p "JUMP TO LATEST" at bounding box center [485, 268] width 38 height 5
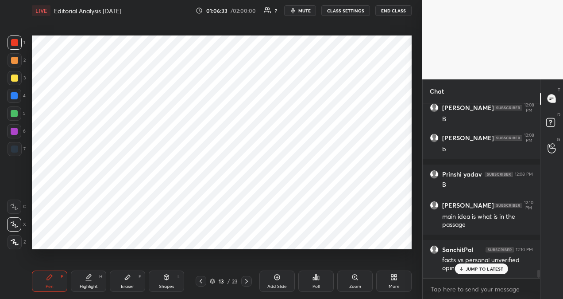
click at [465, 267] on div "JUMP TO LATEST" at bounding box center [481, 268] width 53 height 11
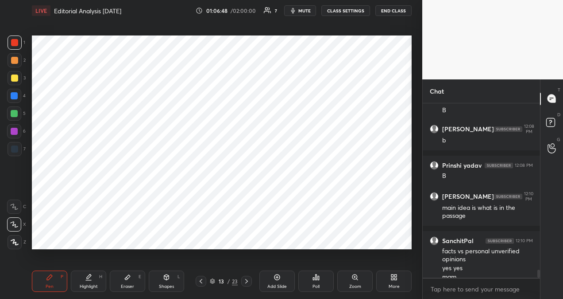
scroll to position [3622, 0]
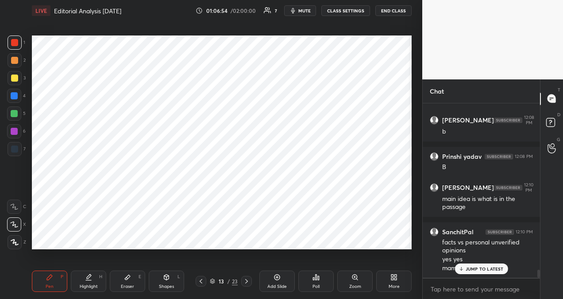
click at [471, 267] on p "JUMP TO LATEST" at bounding box center [485, 268] width 38 height 5
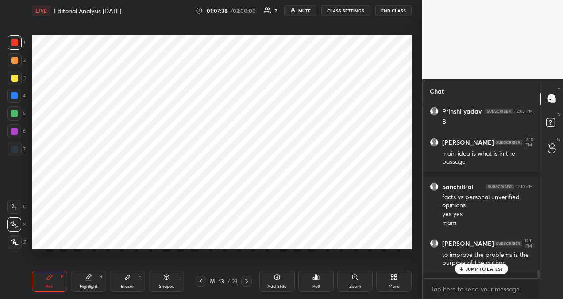
scroll to position [3713, 0]
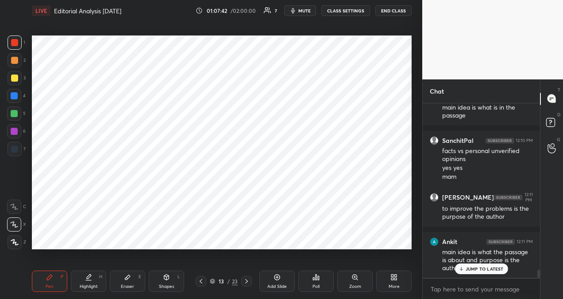
click at [498, 271] on p "JUMP TO LATEST" at bounding box center [485, 268] width 38 height 5
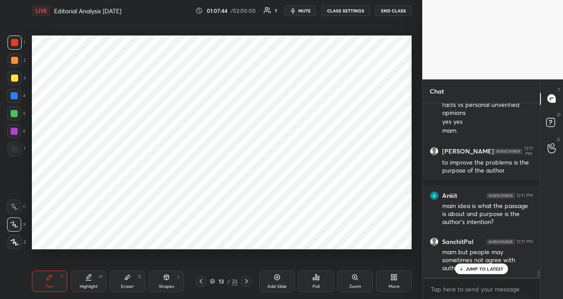
click at [486, 270] on p "JUMP TO LATEST" at bounding box center [485, 268] width 38 height 5
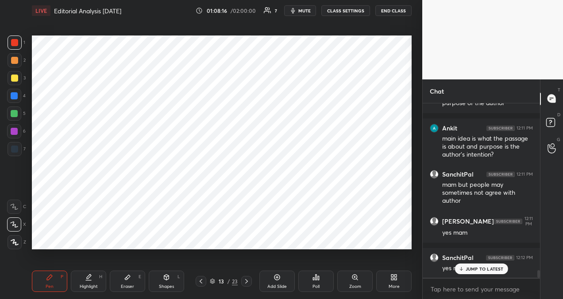
scroll to position [3865, 0]
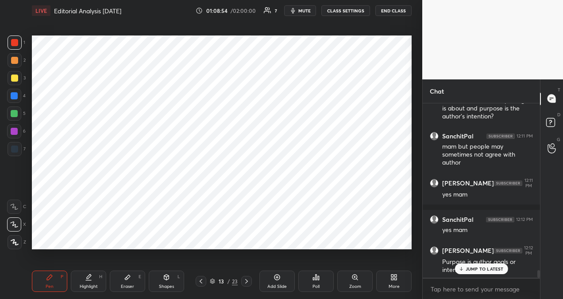
click at [480, 271] on p "JUMP TO LATEST" at bounding box center [485, 268] width 38 height 5
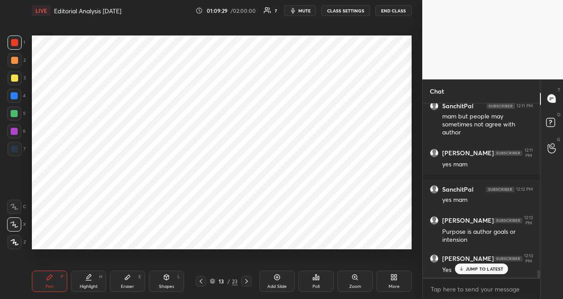
click at [490, 267] on p "JUMP TO LATEST" at bounding box center [485, 268] width 38 height 5
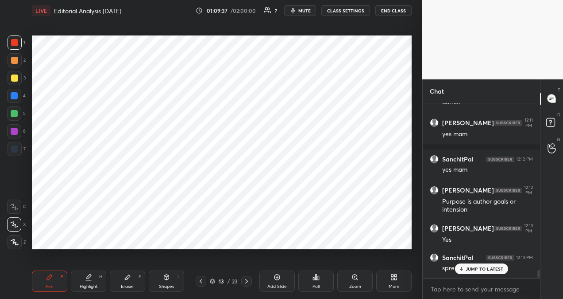
click at [485, 262] on div "spread awareness" at bounding box center [487, 267] width 91 height 11
click at [485, 268] on p "JUMP TO LATEST" at bounding box center [485, 268] width 38 height 5
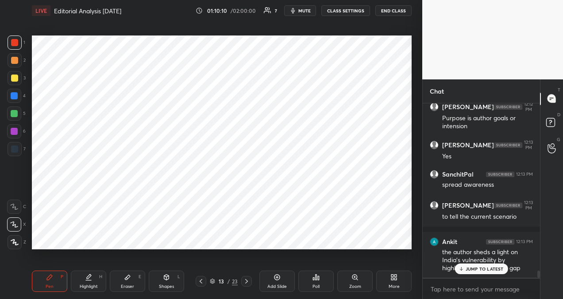
scroll to position [4045, 0]
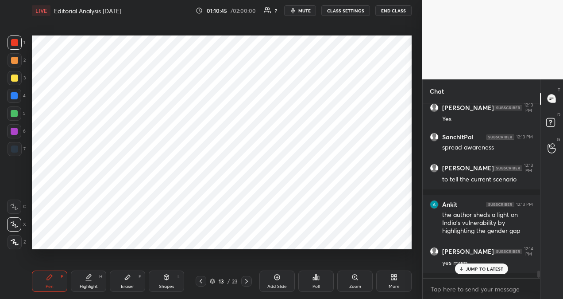
click at [489, 268] on p "JUMP TO LATEST" at bounding box center [485, 268] width 38 height 5
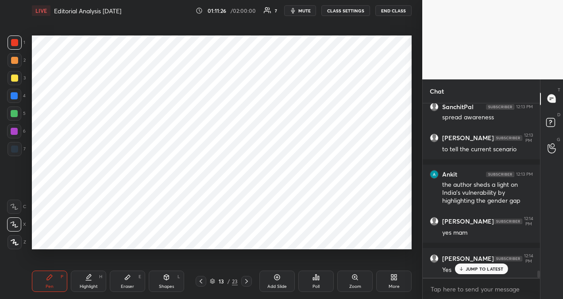
click at [479, 268] on p "JUMP TO LATEST" at bounding box center [485, 268] width 38 height 5
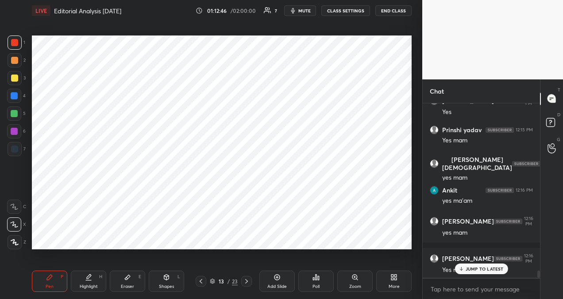
scroll to position [4265, 0]
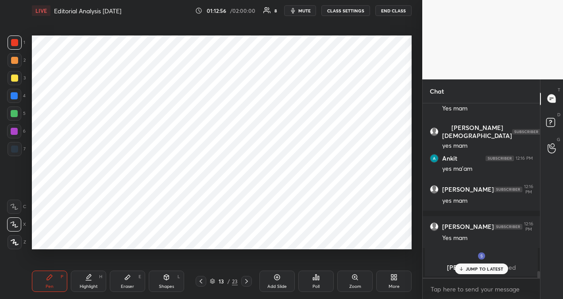
click at [498, 272] on div "JUMP TO LATEST" at bounding box center [481, 268] width 53 height 11
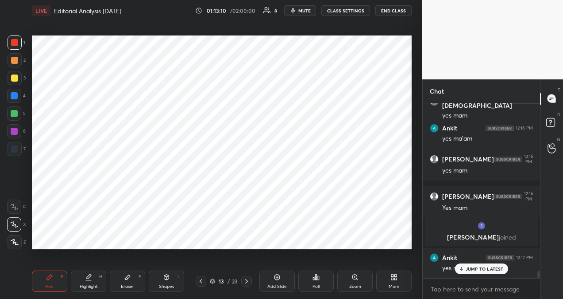
click at [277, 278] on icon at bounding box center [277, 276] width 3 height 3
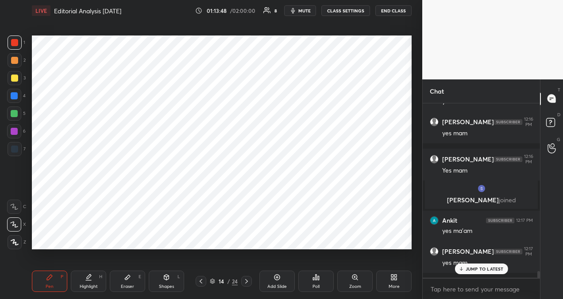
click at [492, 268] on p "JUMP TO LATEST" at bounding box center [485, 268] width 38 height 5
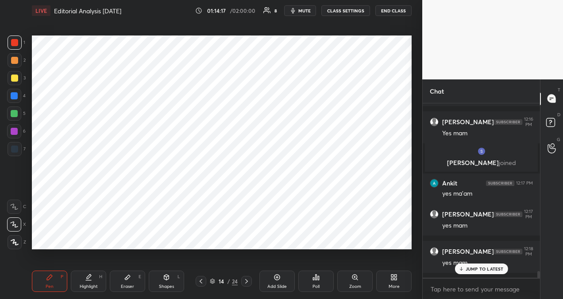
click at [469, 269] on p "JUMP TO LATEST" at bounding box center [485, 268] width 38 height 5
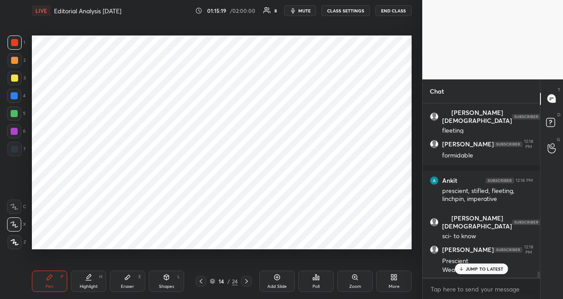
scroll to position [4574, 0]
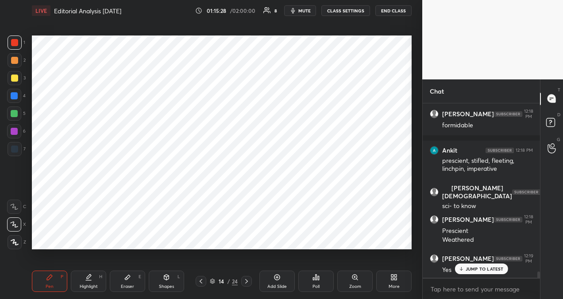
click at [479, 274] on div "[PERSON_NAME] 12:19 PM Yes" at bounding box center [481, 264] width 117 height 32
click at [494, 268] on p "JUMP TO LATEST" at bounding box center [485, 268] width 38 height 5
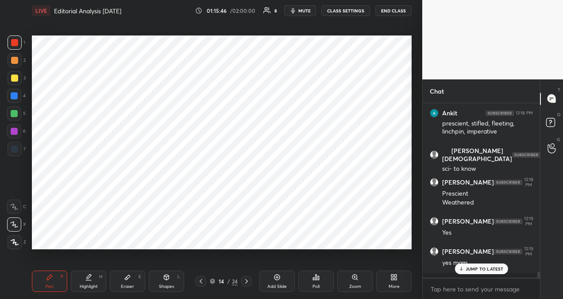
click at [476, 266] on p "JUMP TO LATEST" at bounding box center [485, 268] width 38 height 5
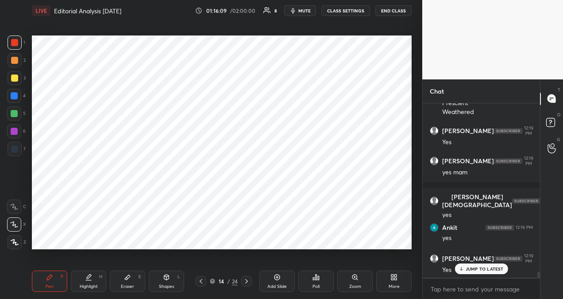
scroll to position [4739, 0]
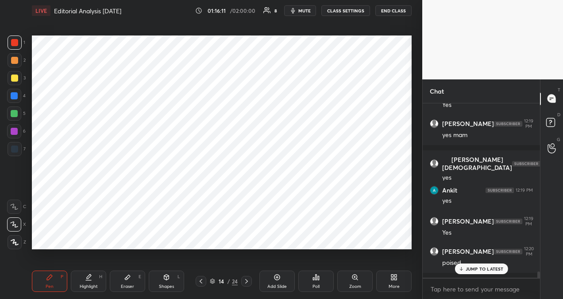
click at [485, 268] on p "JUMP TO LATEST" at bounding box center [485, 268] width 38 height 5
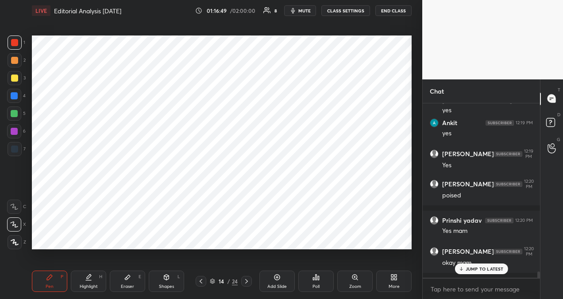
scroll to position [4815, 0]
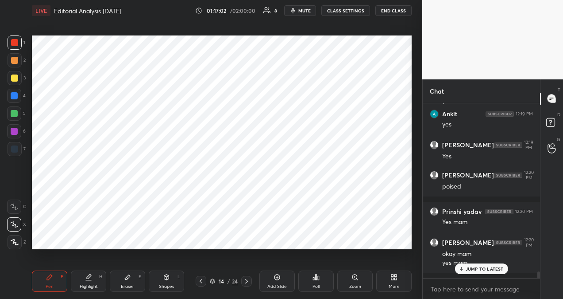
click at [482, 268] on p "JUMP TO LATEST" at bounding box center [485, 268] width 38 height 5
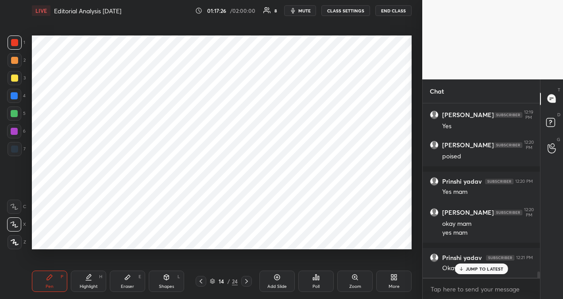
scroll to position [4875, 0]
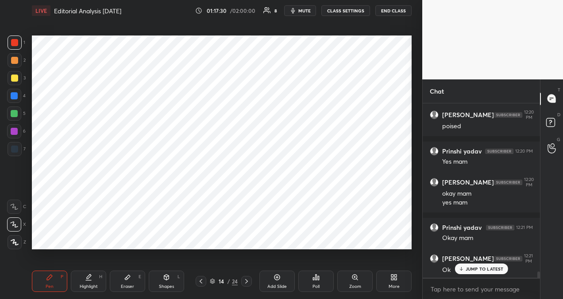
click at [485, 269] on p "JUMP TO LATEST" at bounding box center [485, 268] width 38 height 5
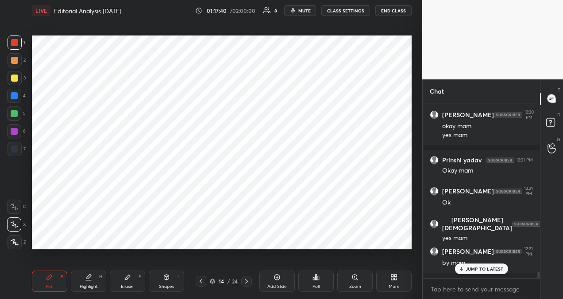
scroll to position [4973, 0]
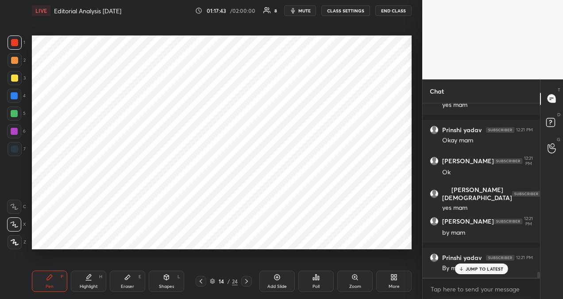
click at [469, 268] on p "JUMP TO LATEST" at bounding box center [485, 268] width 38 height 5
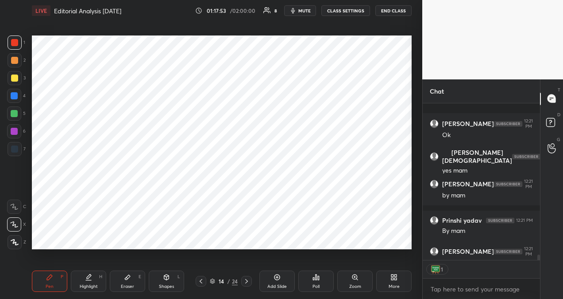
scroll to position [5058, 0]
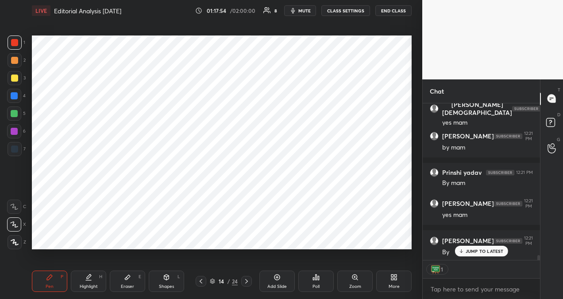
click at [491, 250] on p "JUMP TO LATEST" at bounding box center [485, 250] width 38 height 5
click at [395, 13] on button "END CLASS" at bounding box center [394, 10] width 36 height 11
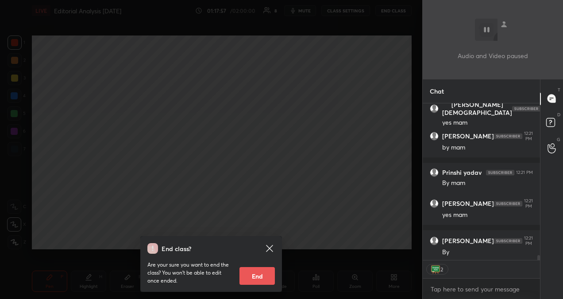
click at [248, 280] on button "End" at bounding box center [257, 276] width 35 height 18
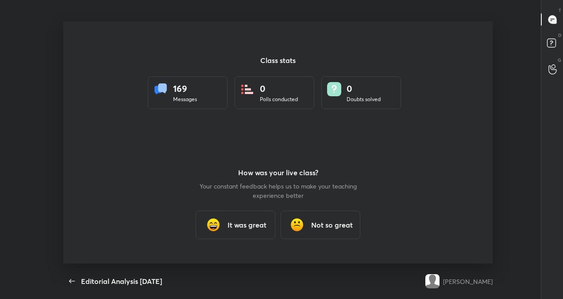
scroll to position [44047, 43748]
type textarea "x"
